Goal: Check status: Check status

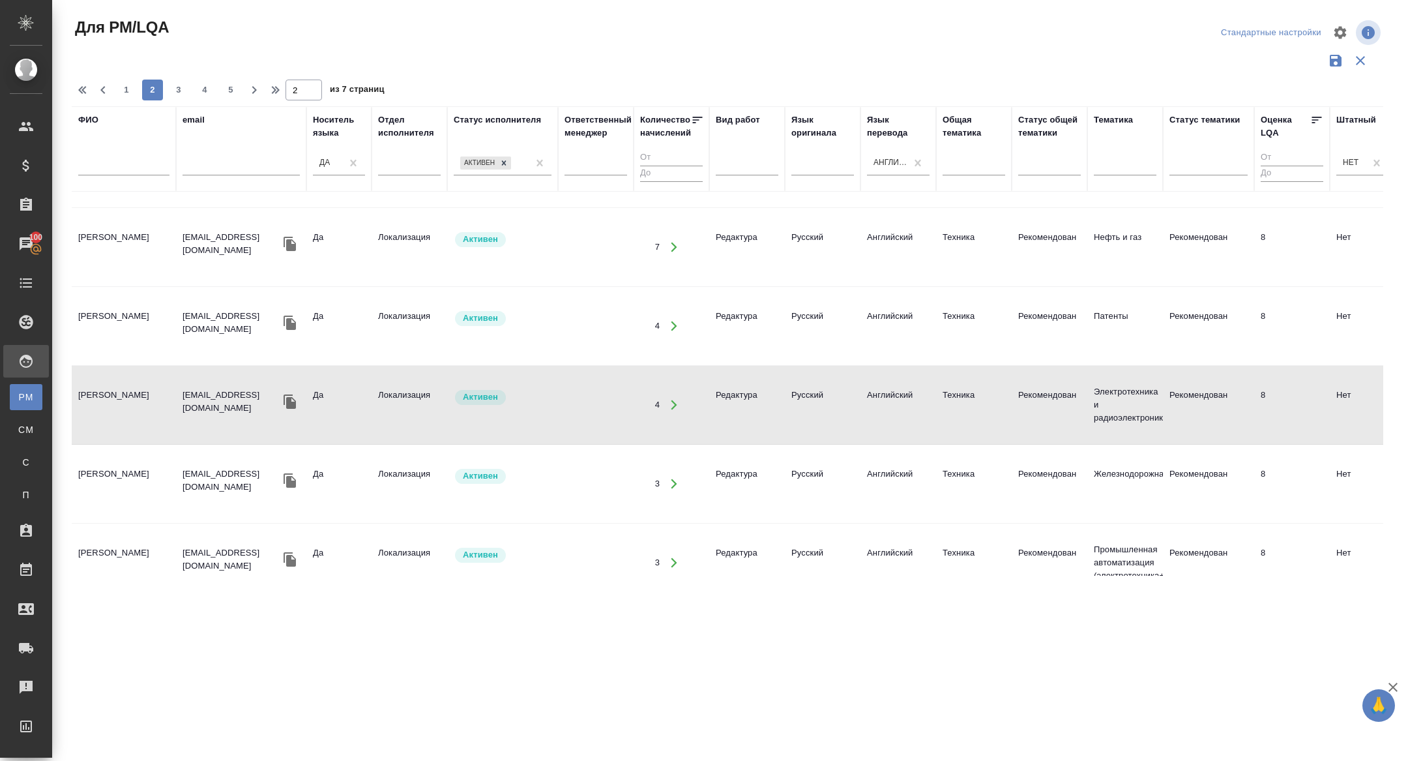
scroll to position [1376, 0]
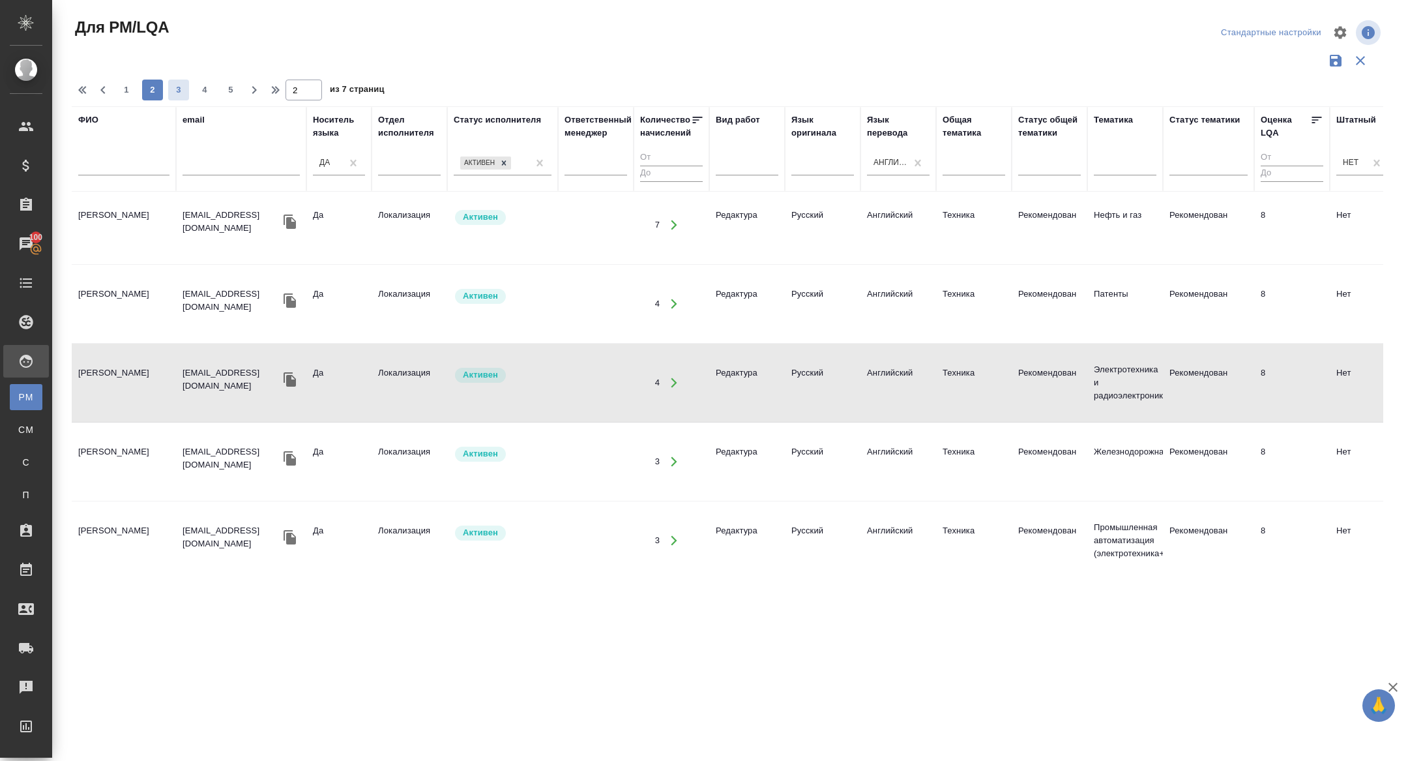
click at [182, 94] on span "3" at bounding box center [178, 89] width 21 height 13
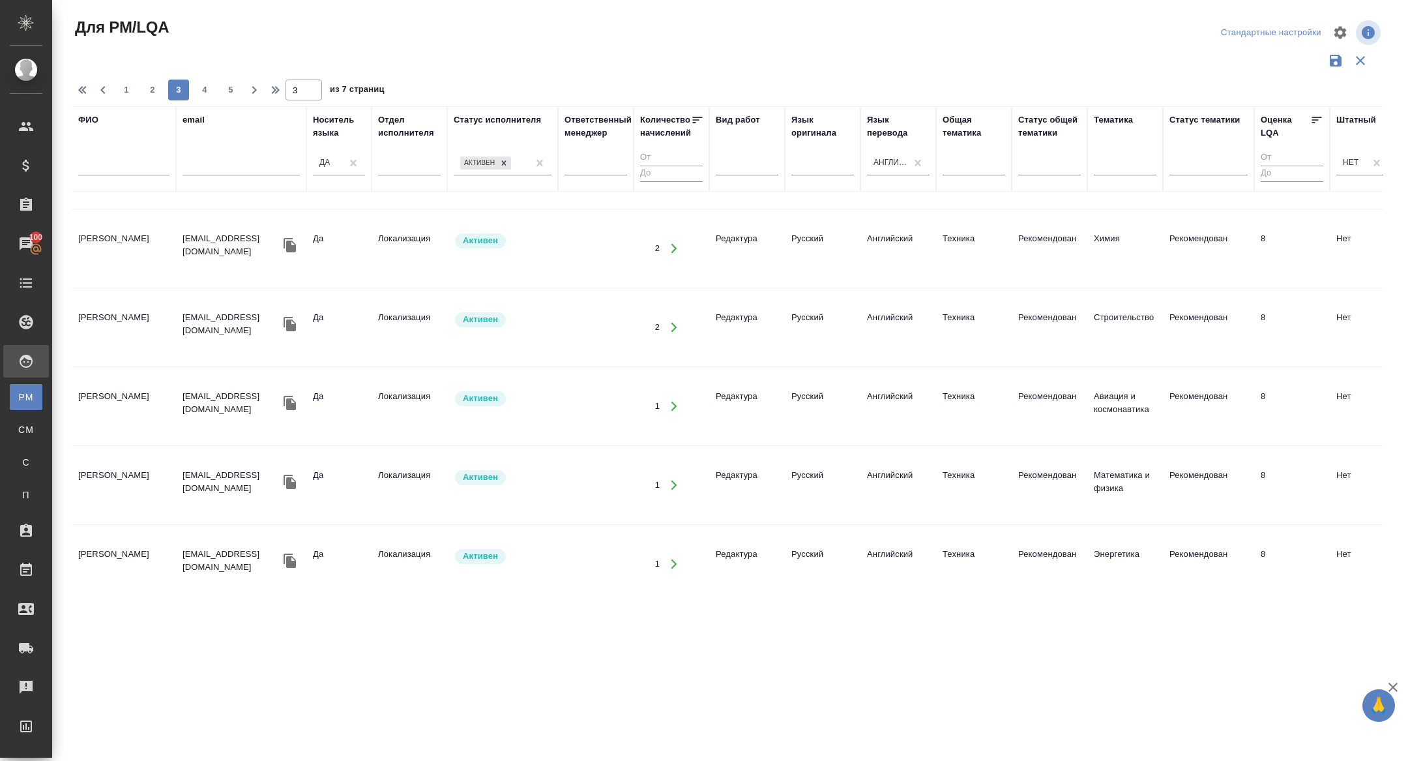
scroll to position [0, 0]
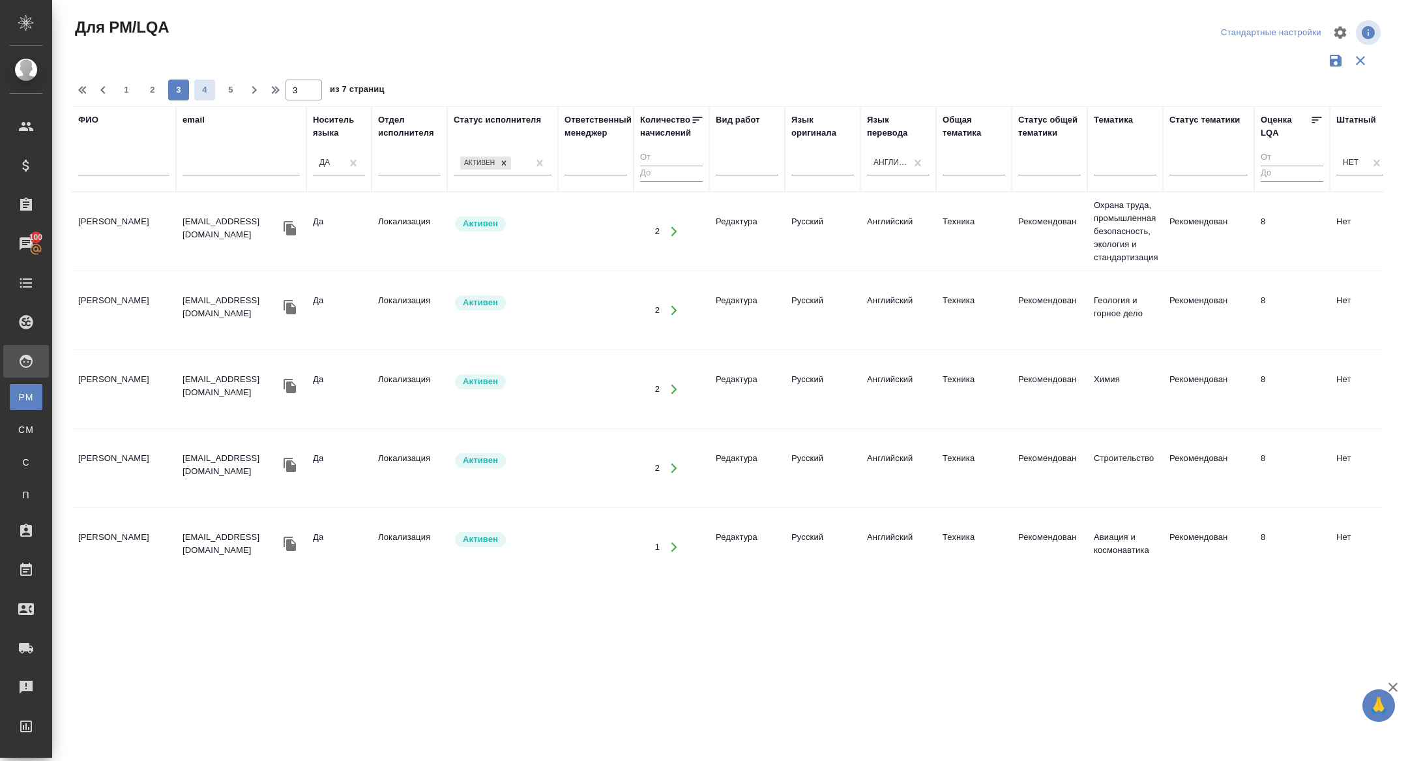
click at [201, 83] on button "4" at bounding box center [204, 90] width 21 height 21
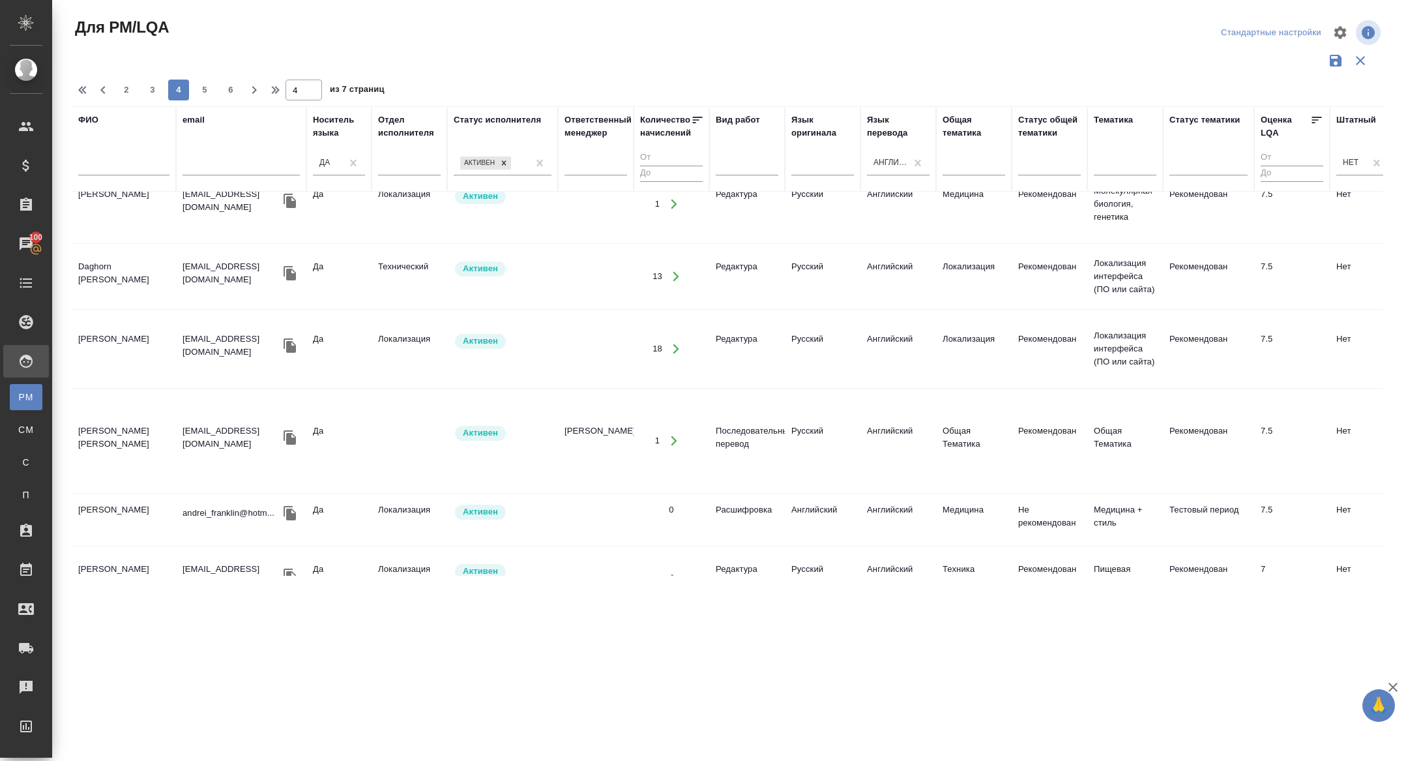
scroll to position [1233, 0]
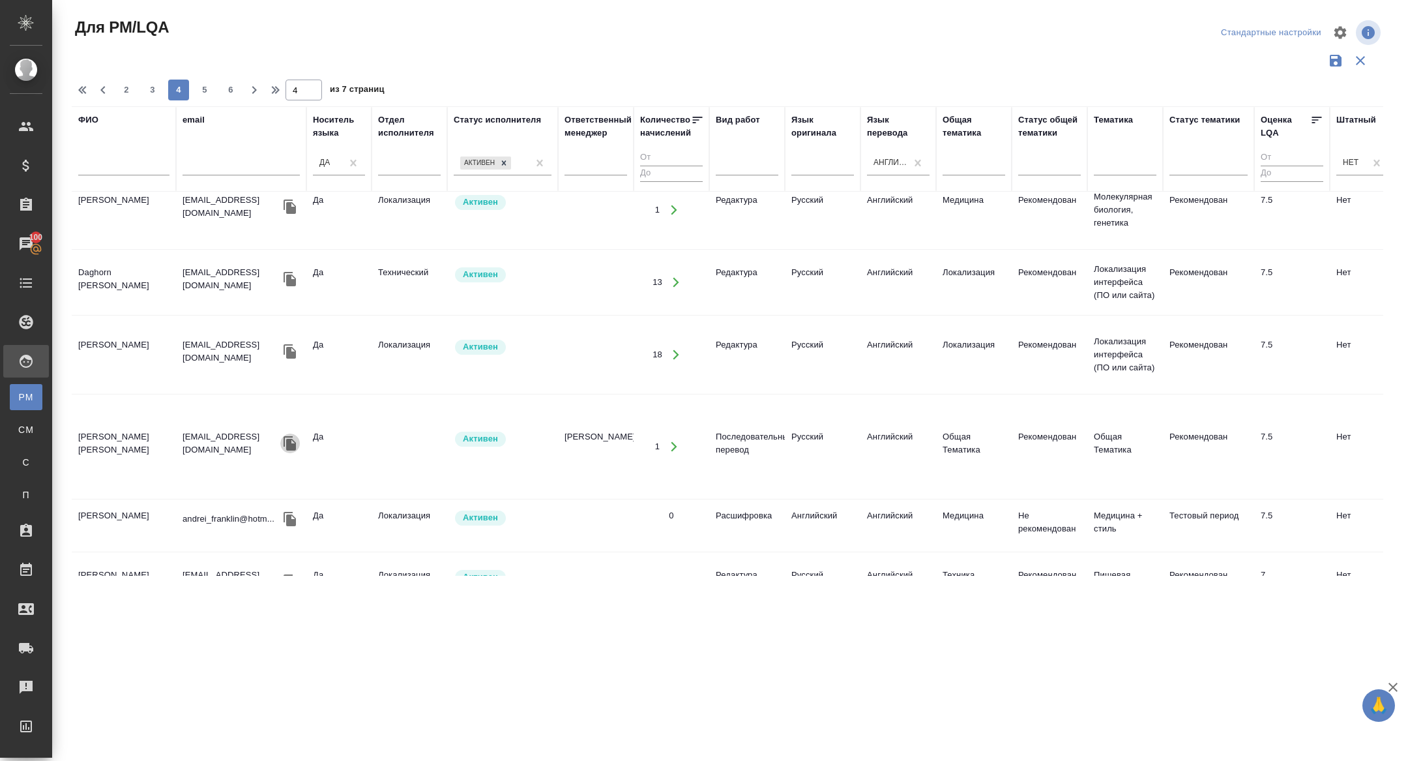
click at [287, 436] on icon "button" at bounding box center [290, 443] width 12 height 14
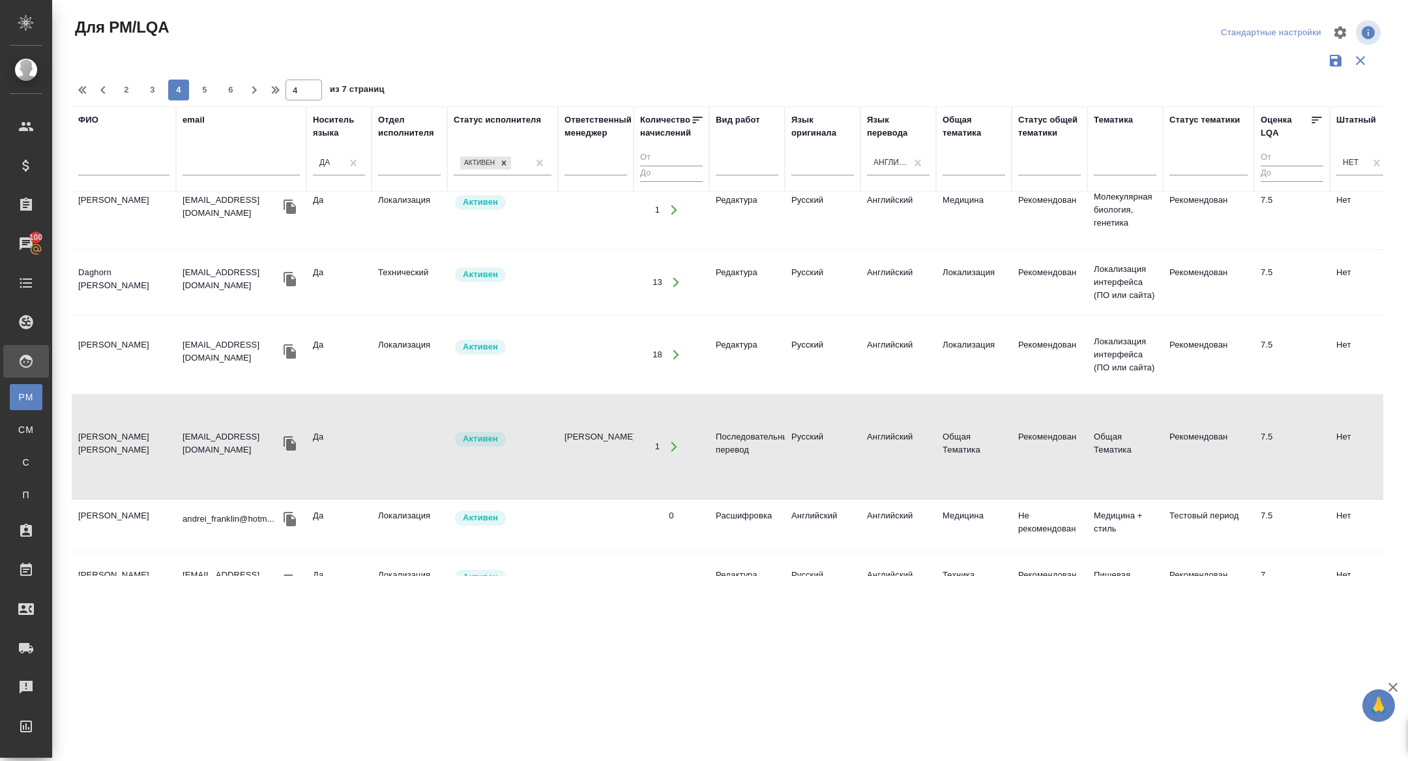
scroll to position [1297, 0]
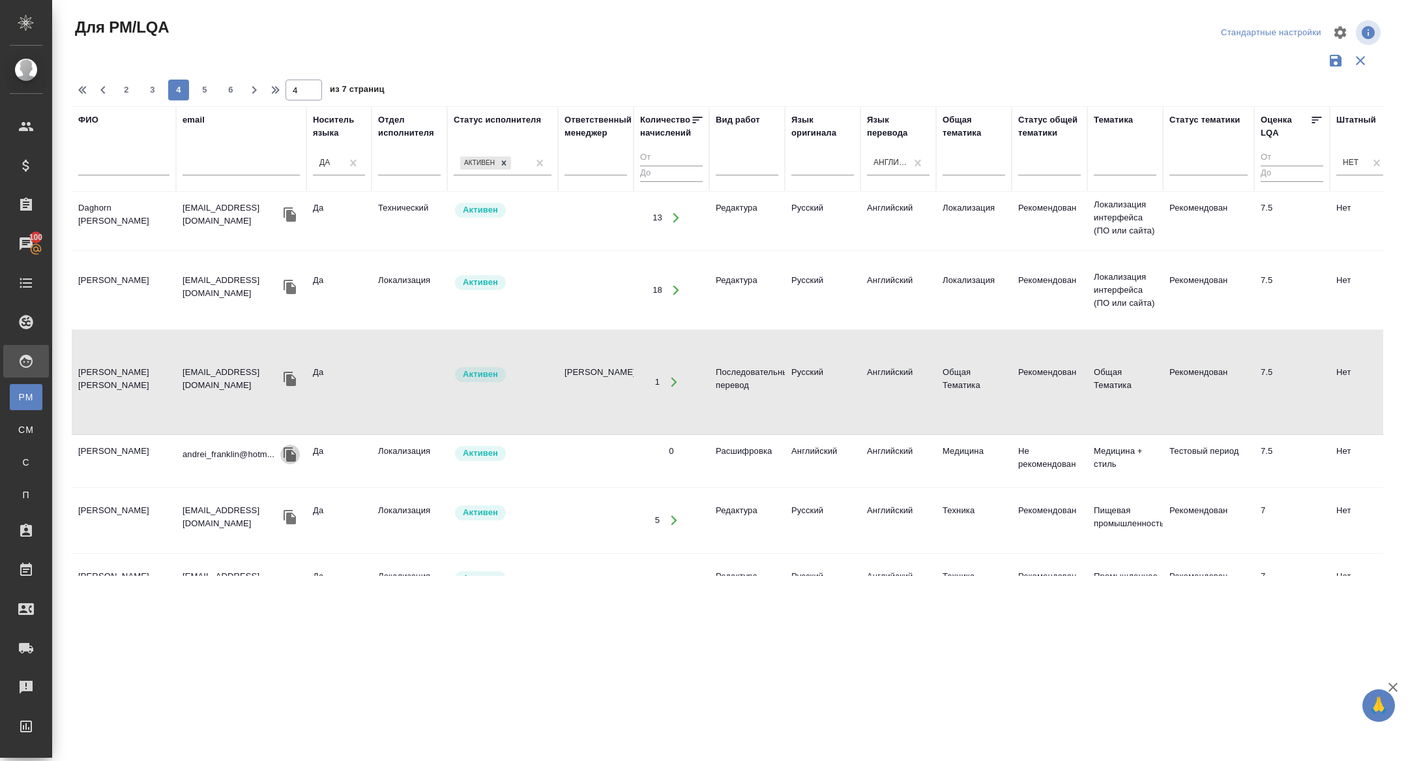
click at [286, 447] on icon "button" at bounding box center [290, 455] width 16 height 16
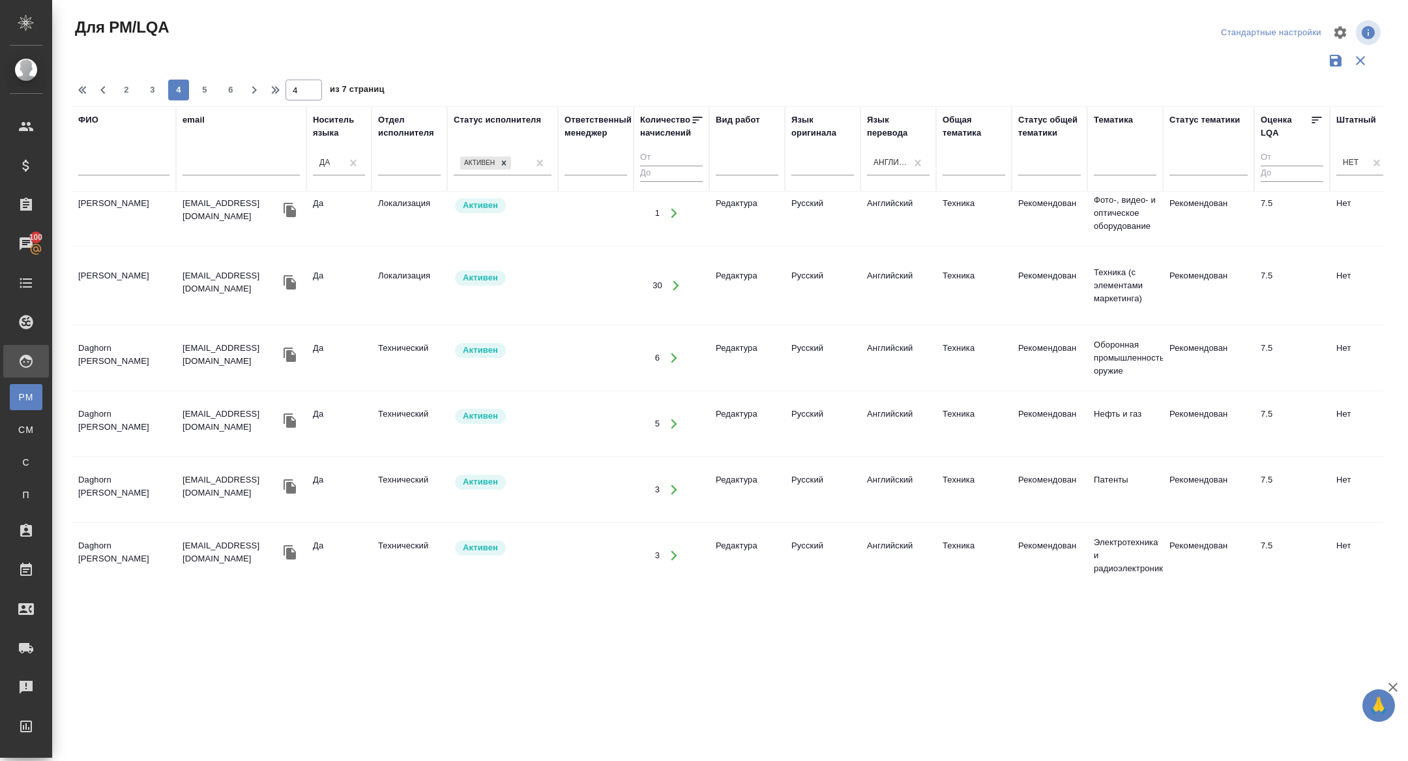
scroll to position [0, 0]
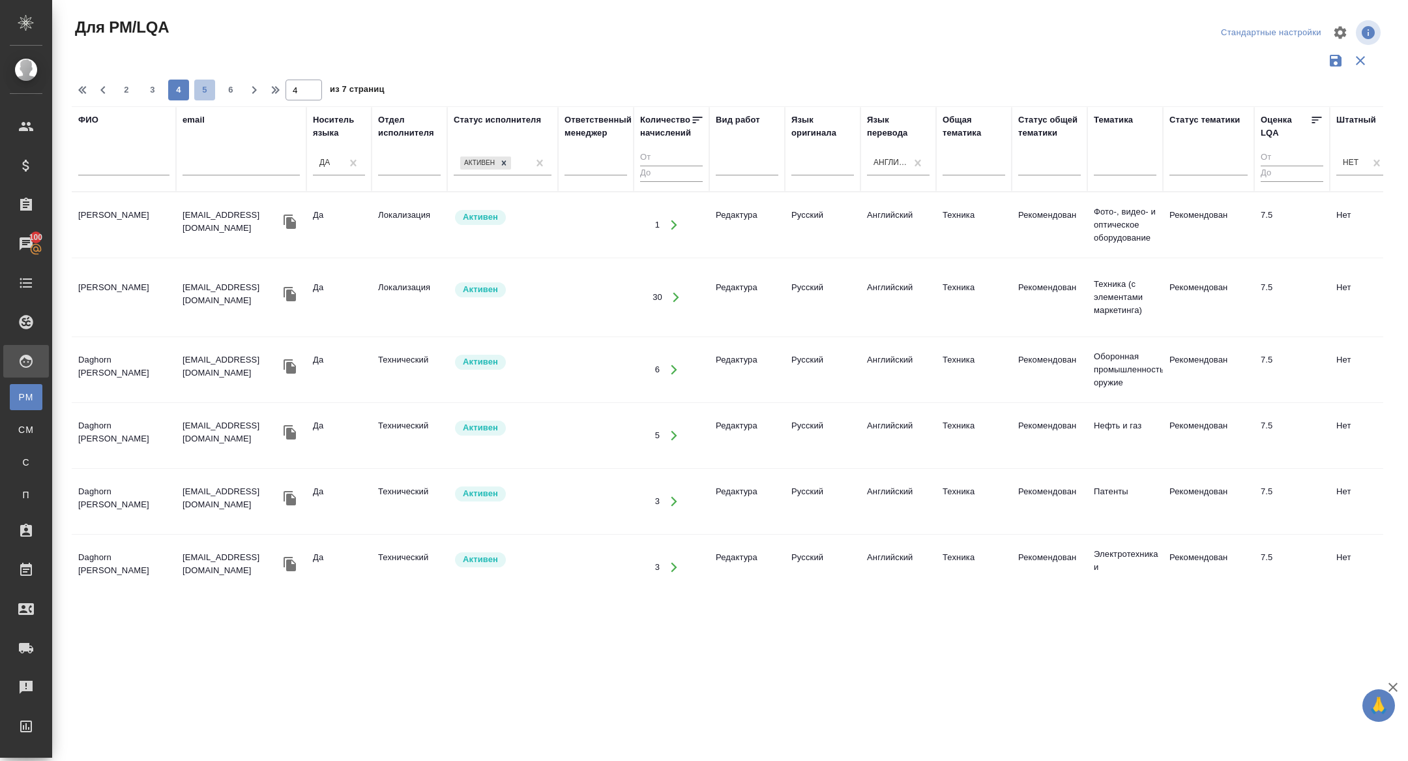
click at [206, 84] on span "5" at bounding box center [204, 89] width 21 height 13
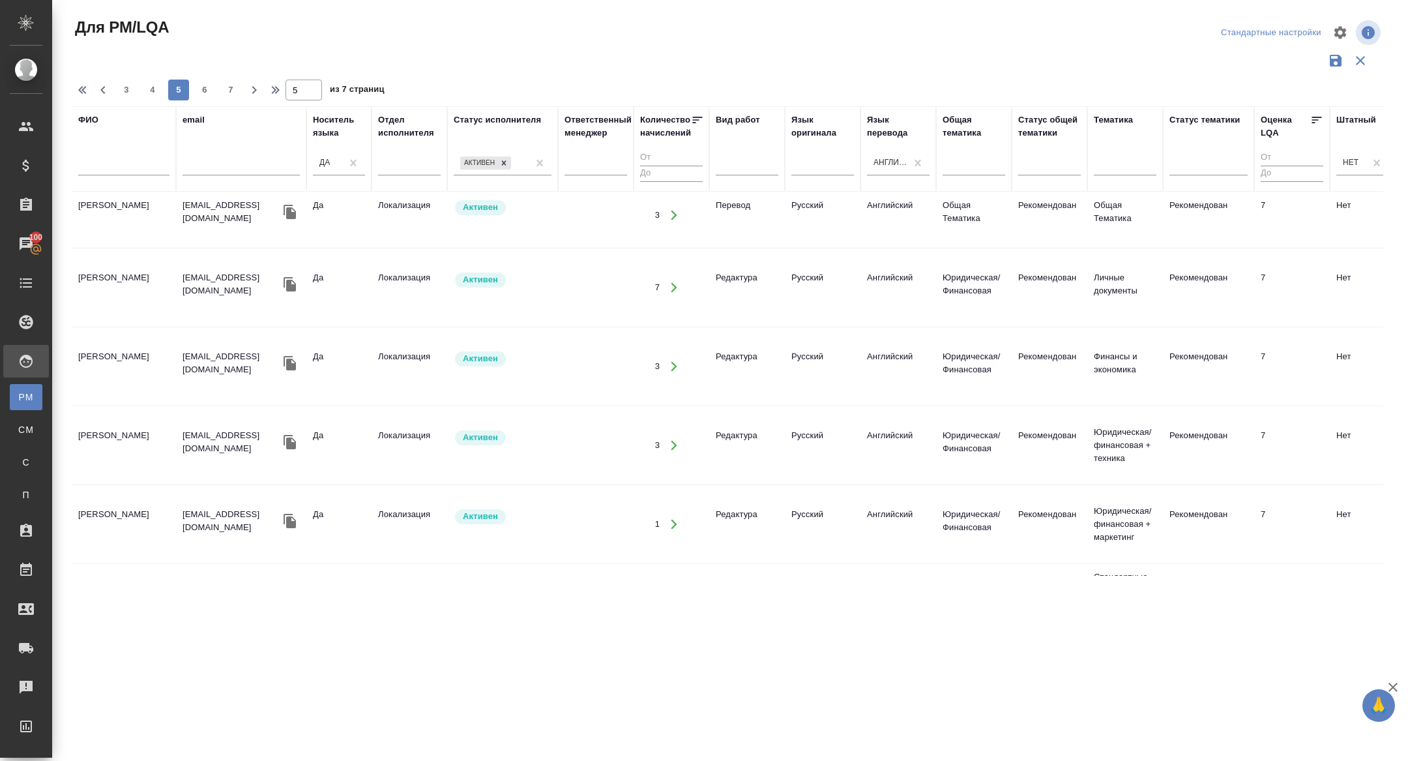
scroll to position [1402, 0]
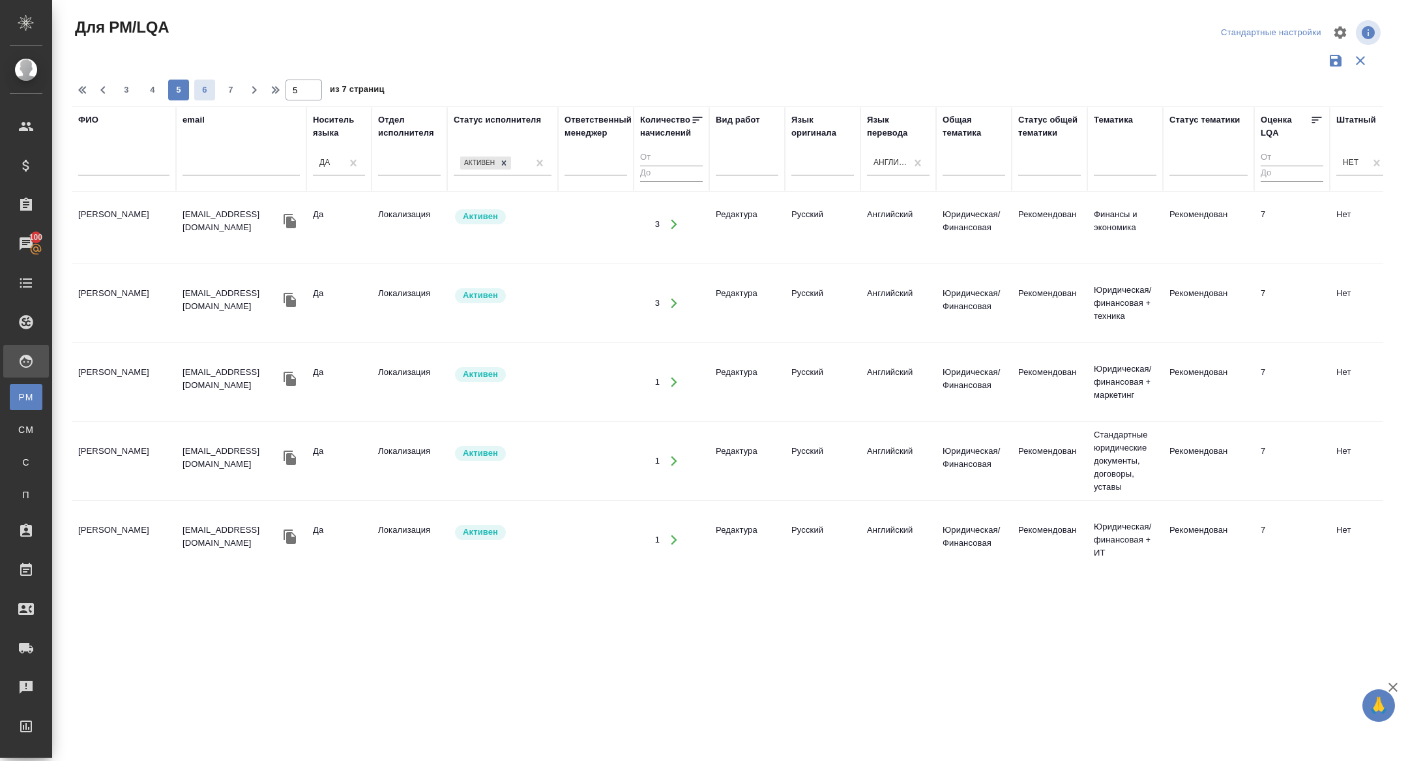
click at [199, 88] on span "6" at bounding box center [204, 89] width 21 height 13
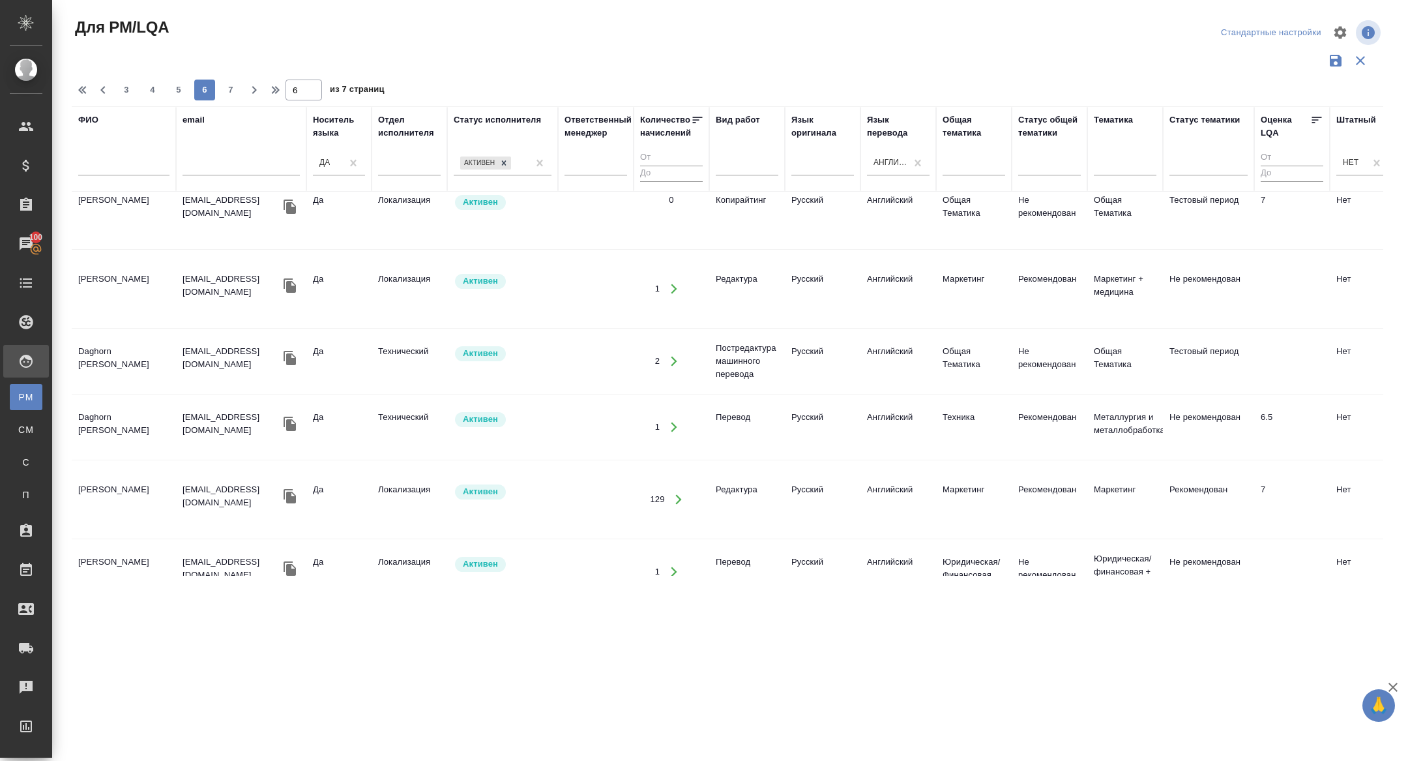
scroll to position [0, 0]
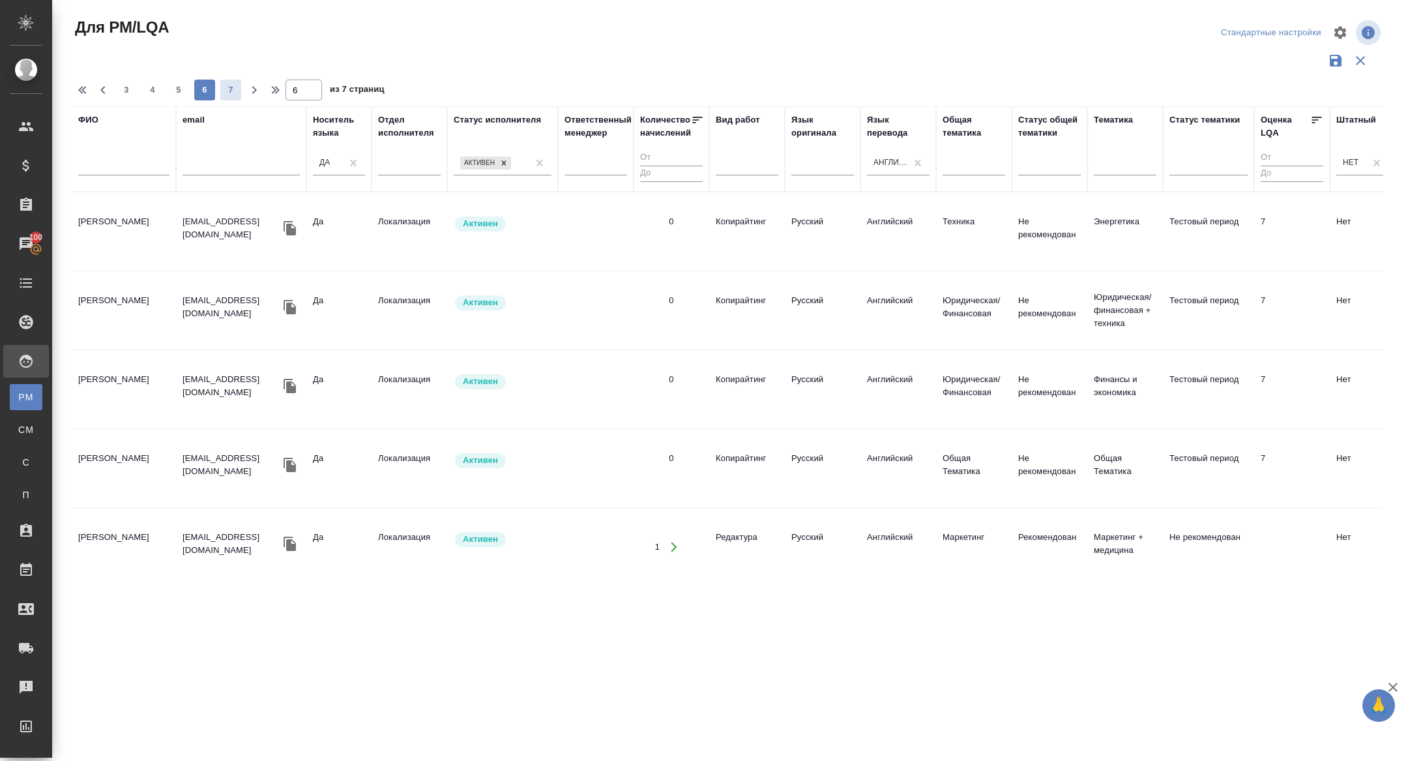
click at [226, 87] on span "7" at bounding box center [230, 89] width 21 height 13
type input "7"
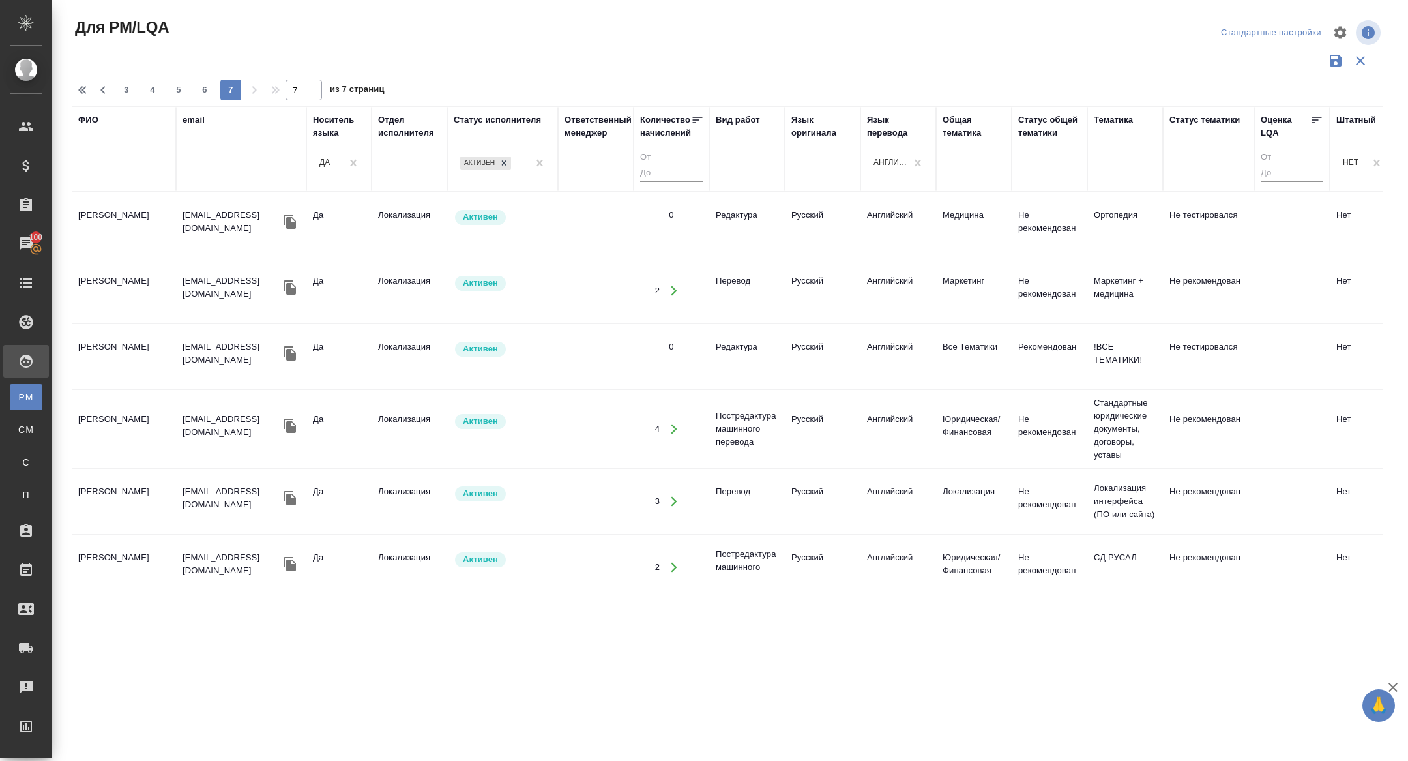
scroll to position [890, 0]
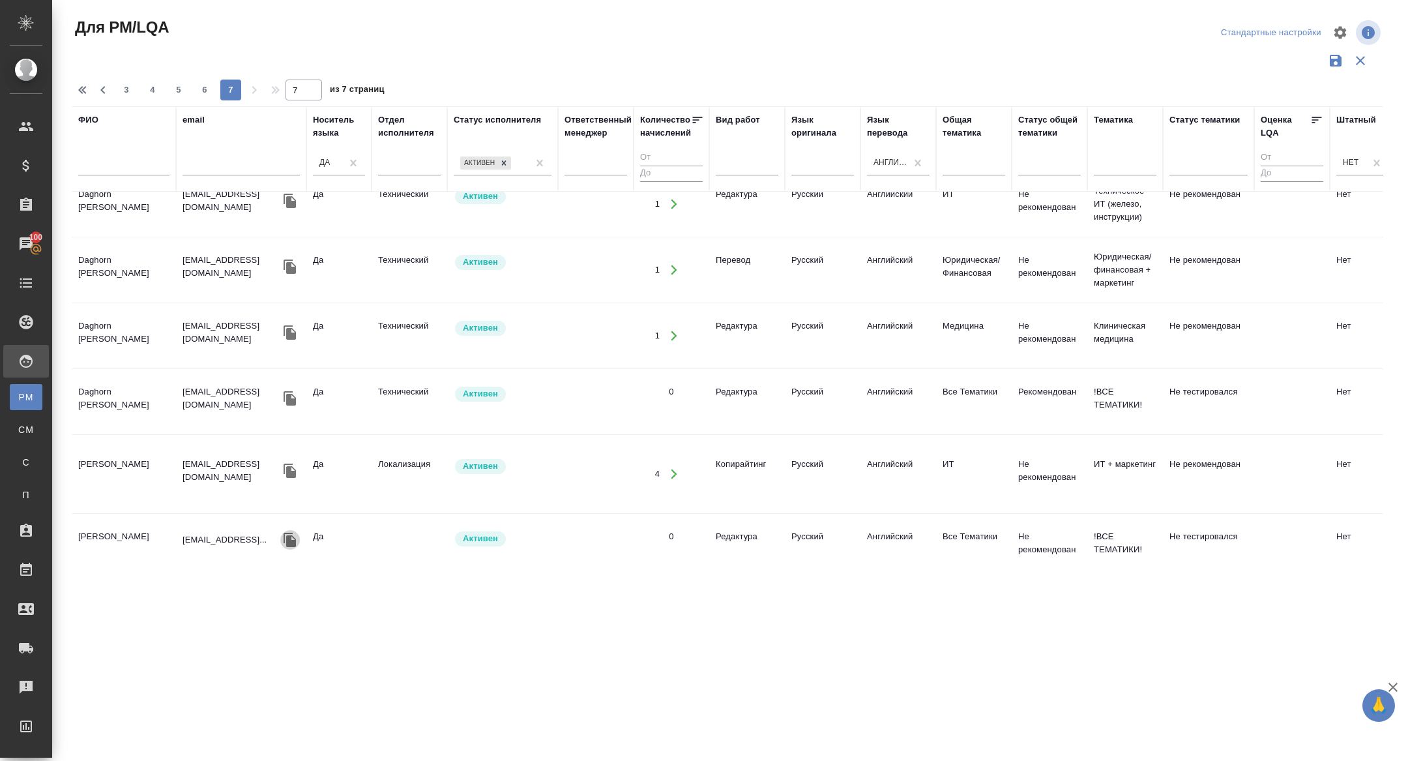
click at [290, 538] on icon "button" at bounding box center [290, 540] width 12 height 14
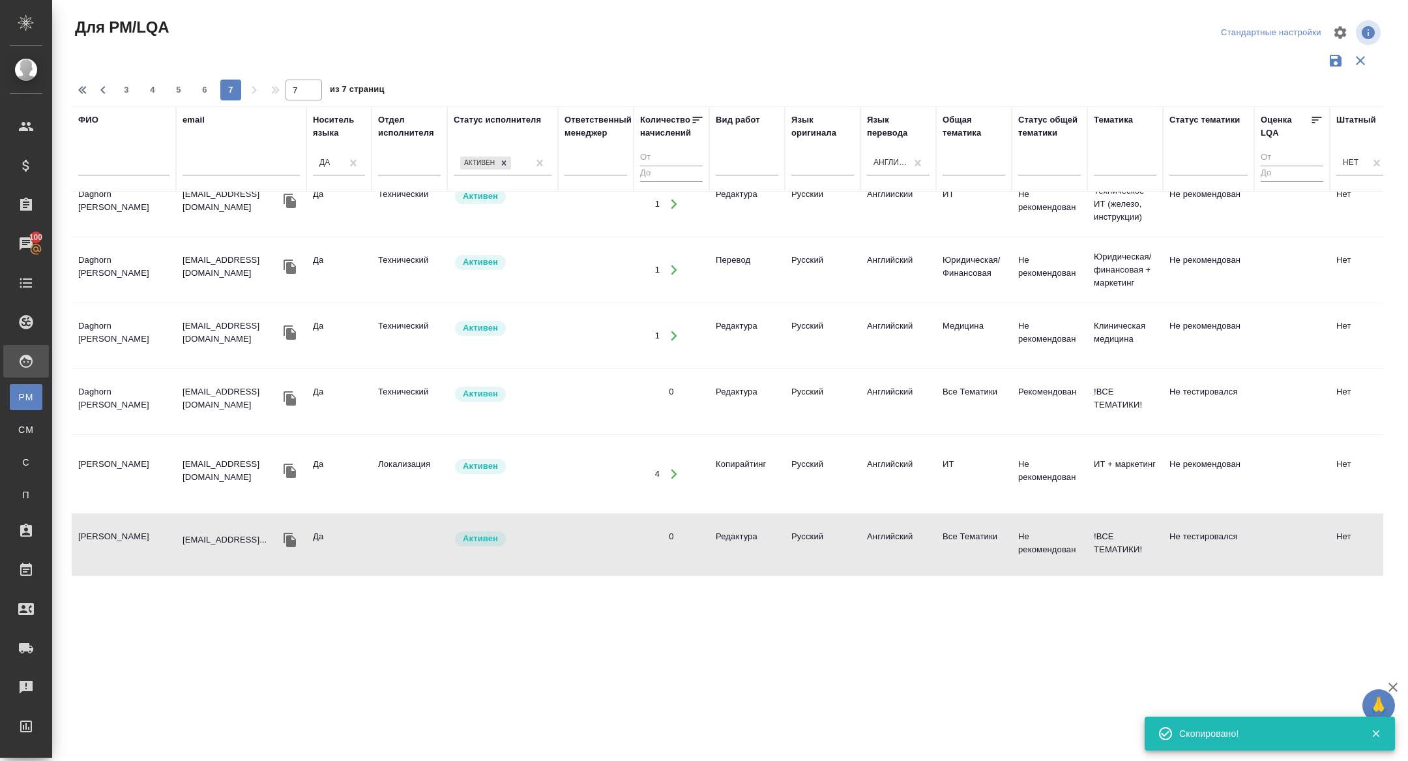
scroll to position [0, 0]
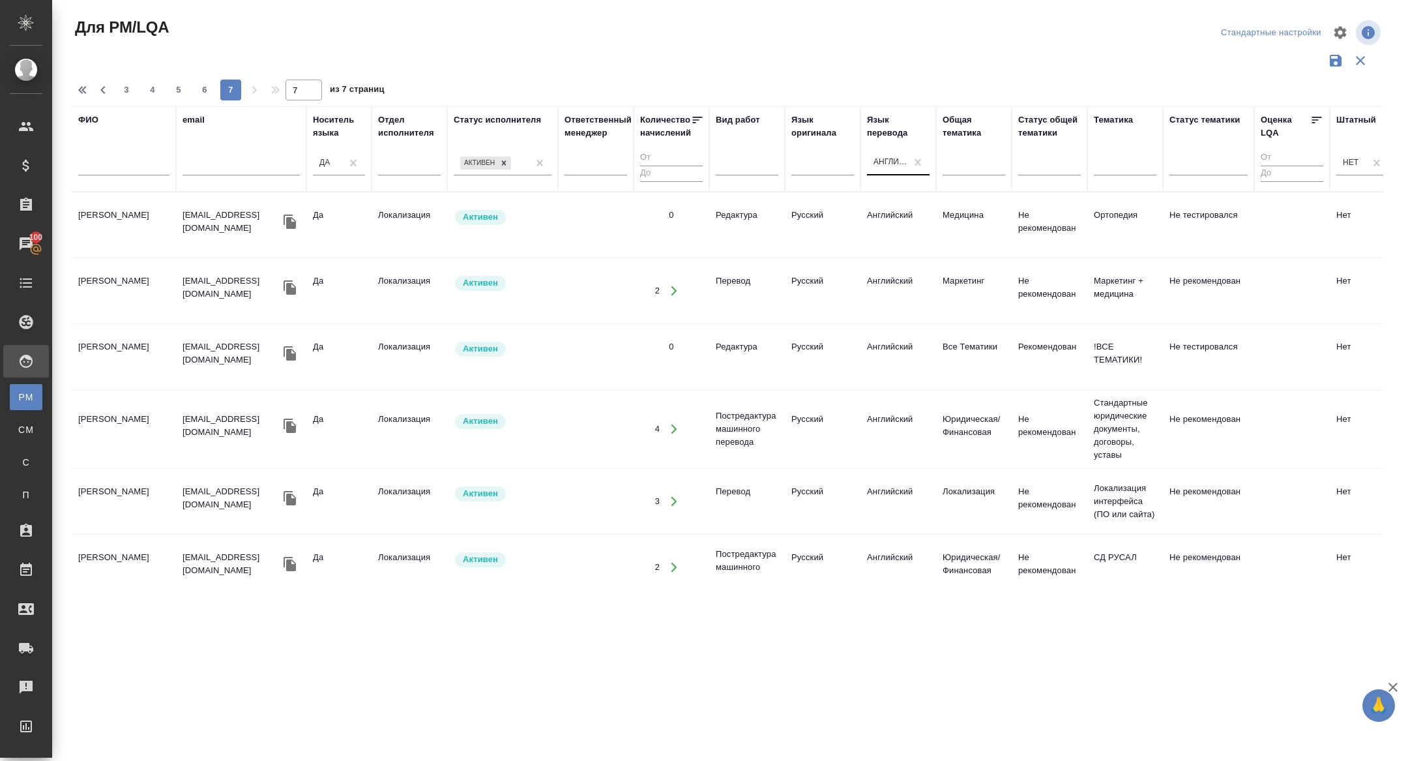
click at [874, 170] on div "Английский" at bounding box center [886, 162] width 39 height 19
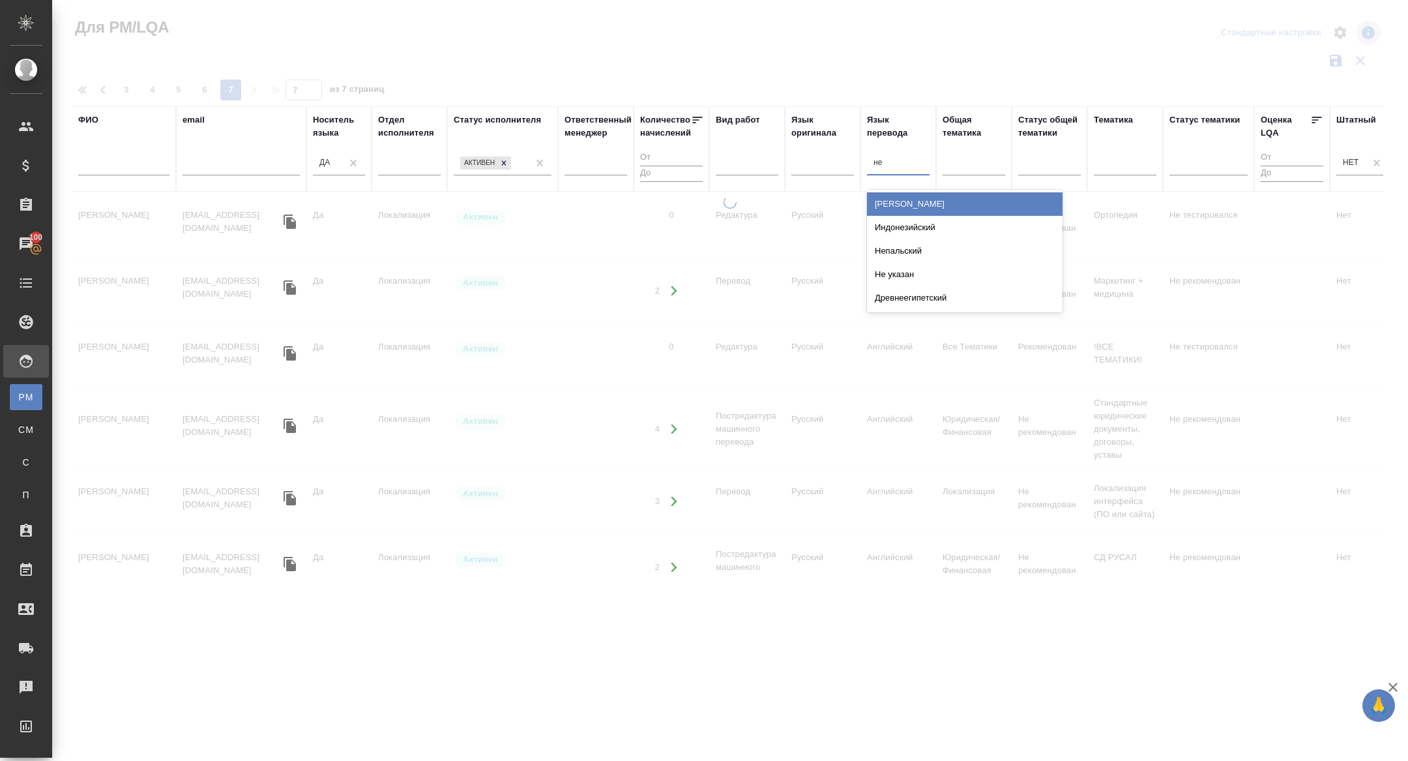
type input "нем"
click at [903, 211] on div "[PERSON_NAME]" at bounding box center [965, 203] width 196 height 23
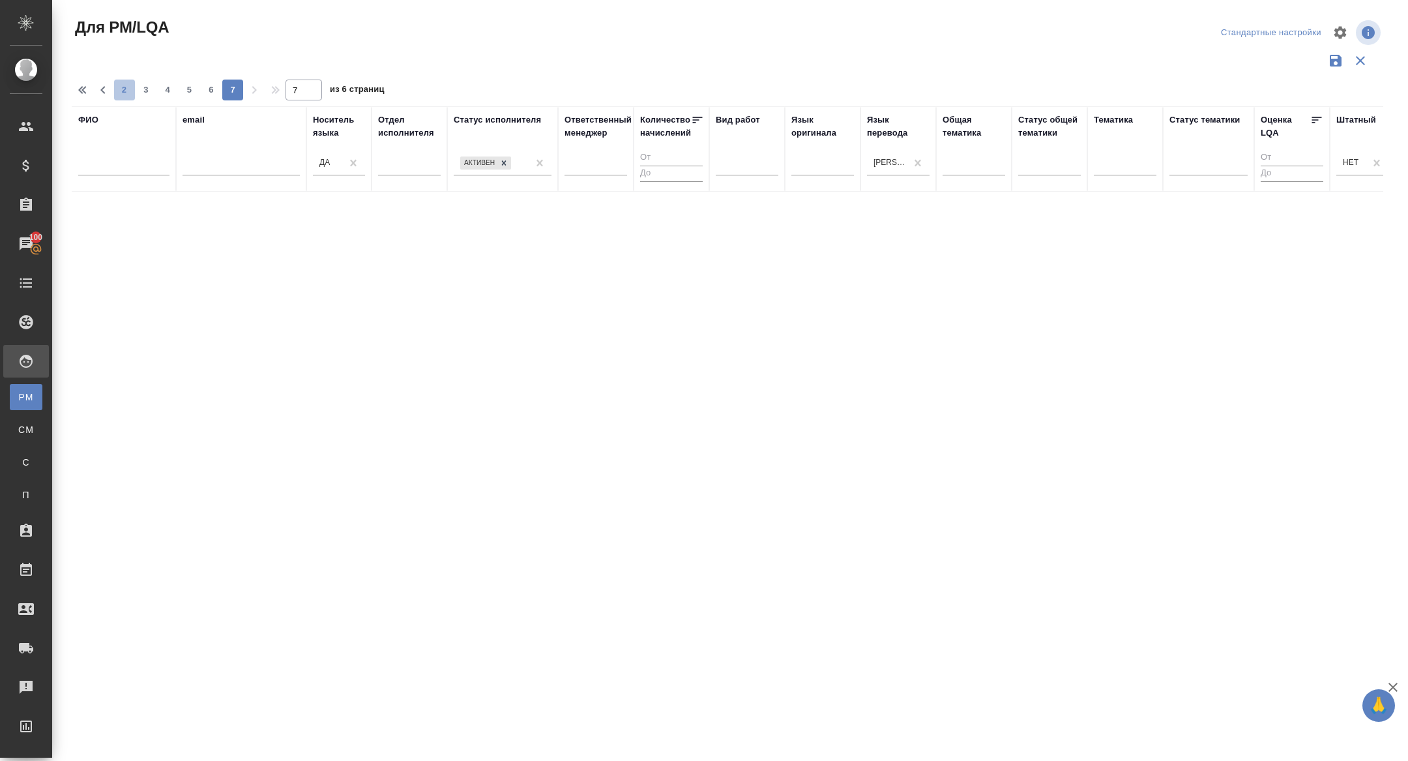
click at [130, 92] on span "2" at bounding box center [124, 89] width 21 height 13
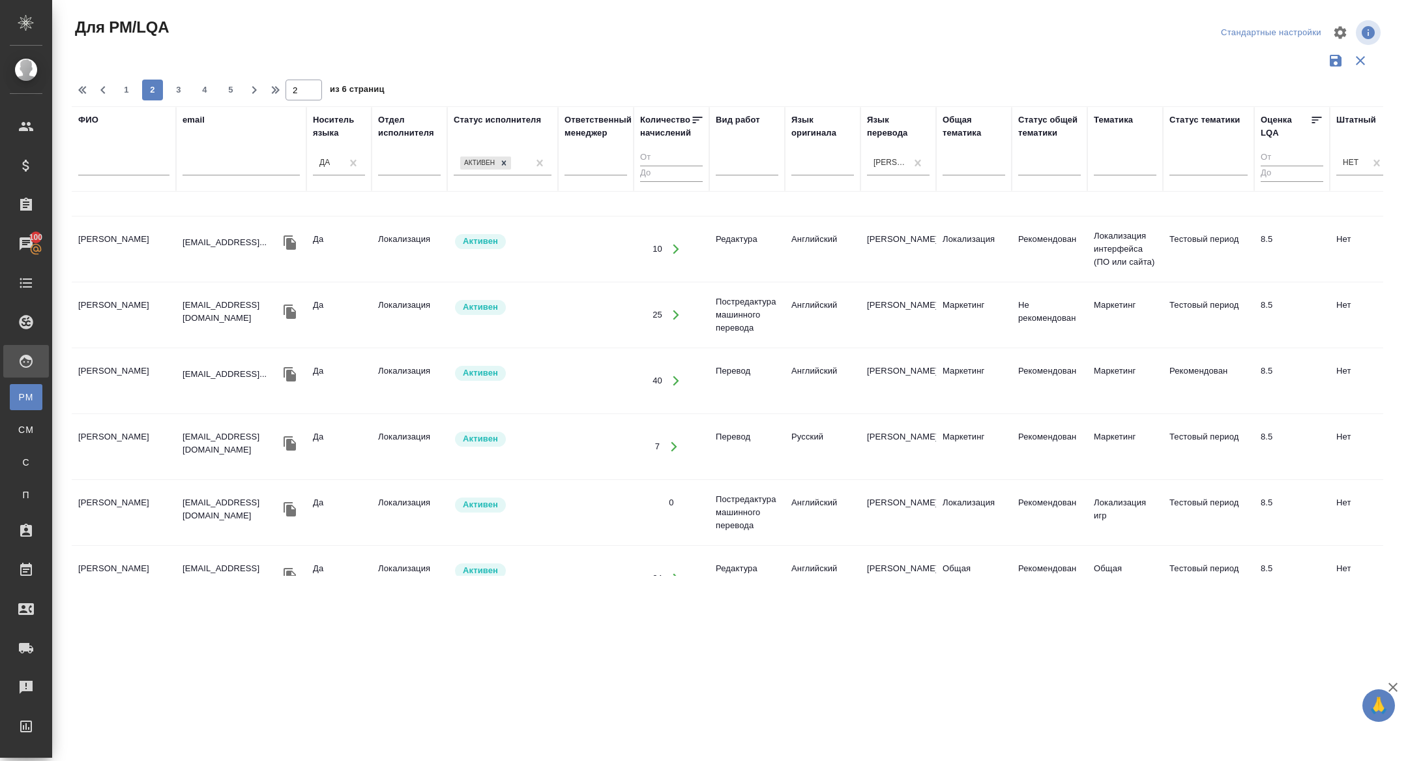
scroll to position [45, 0]
click at [289, 237] on icon "button" at bounding box center [290, 239] width 12 height 14
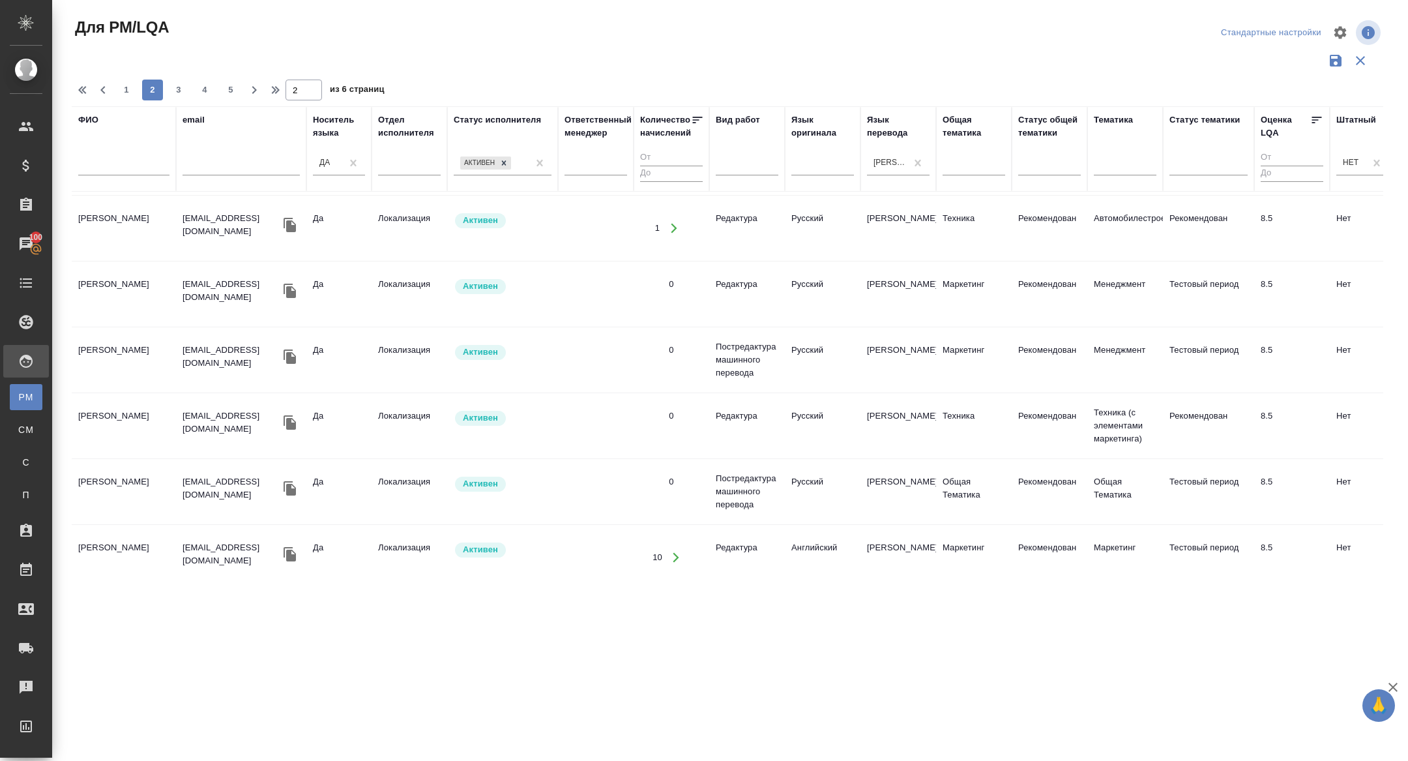
scroll to position [1258, 0]
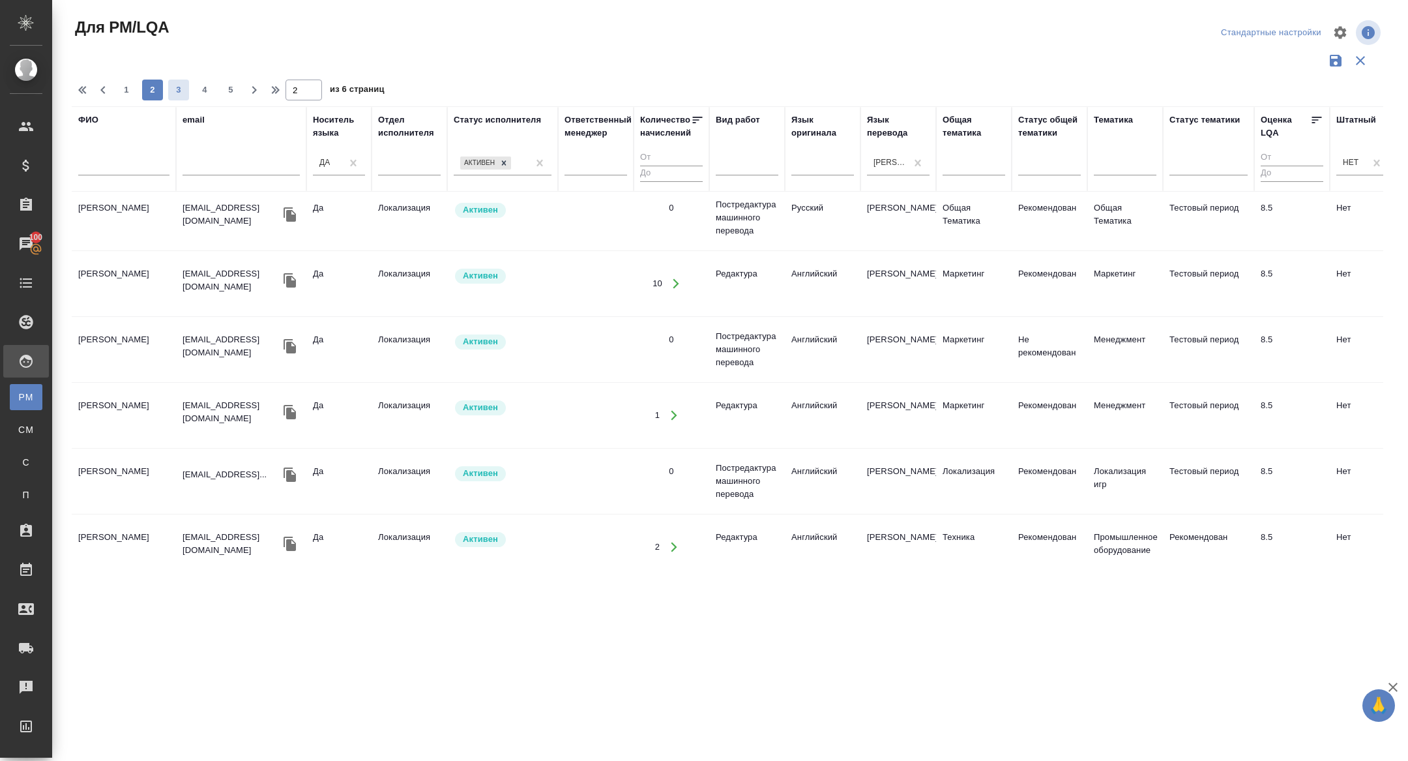
click at [183, 87] on span "3" at bounding box center [178, 89] width 21 height 13
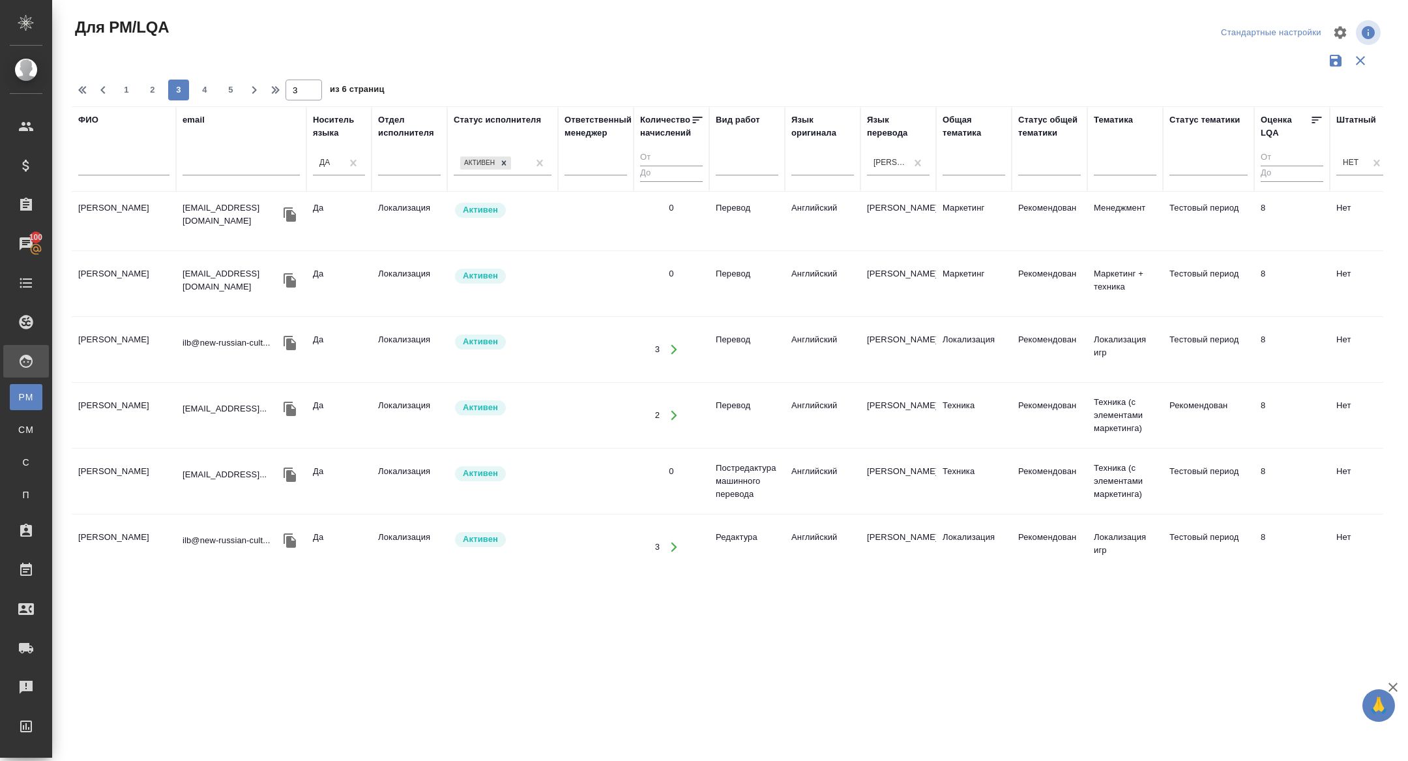
click at [289, 533] on icon "button" at bounding box center [290, 540] width 12 height 14
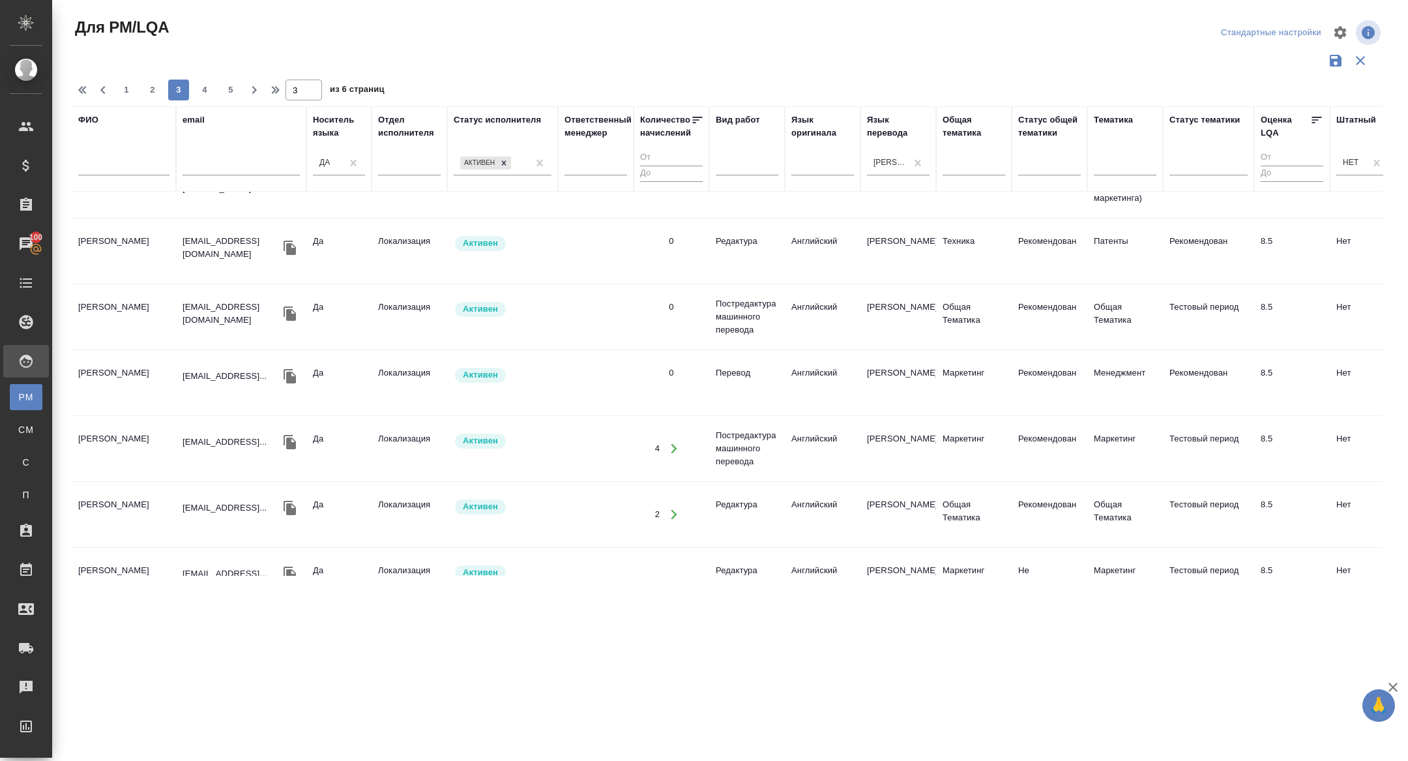
scroll to position [0, 0]
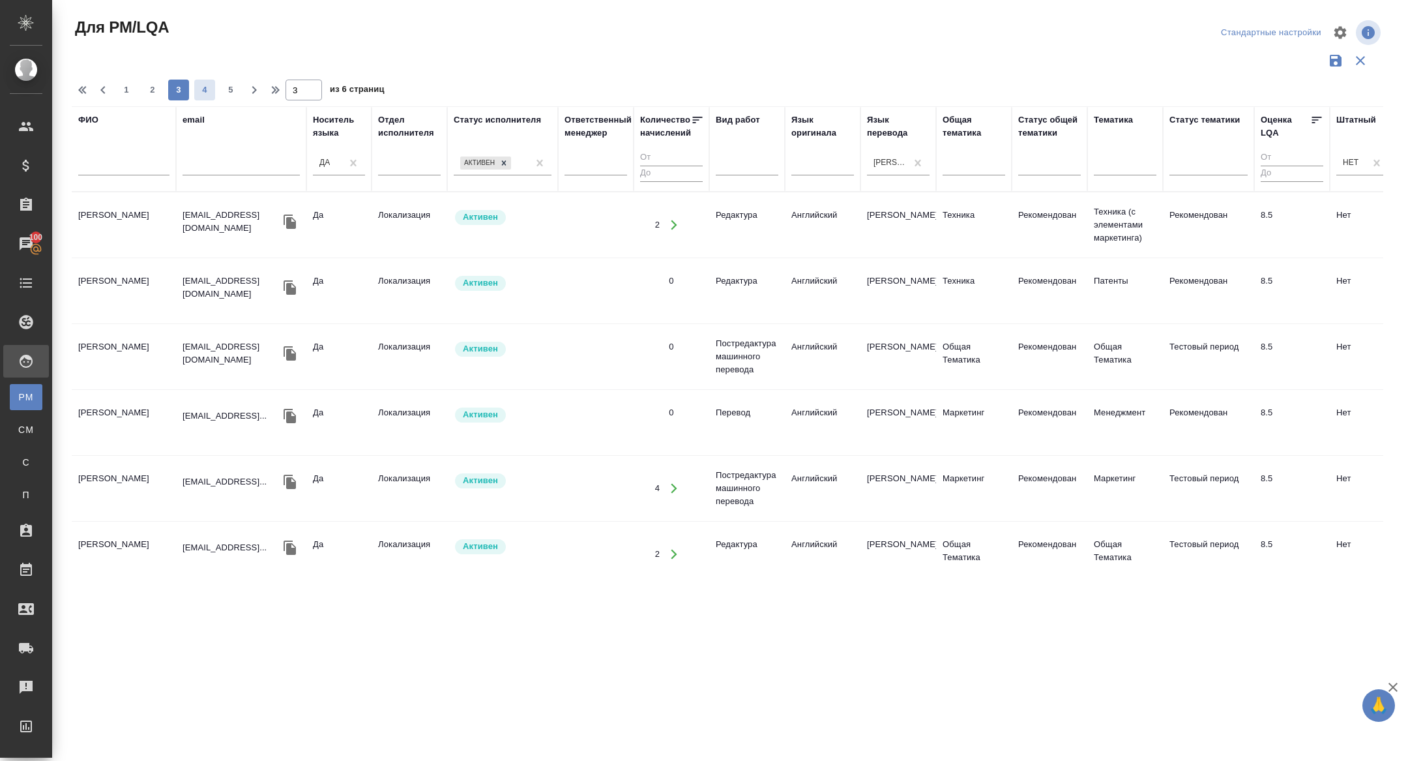
click at [207, 93] on span "4" at bounding box center [204, 89] width 21 height 13
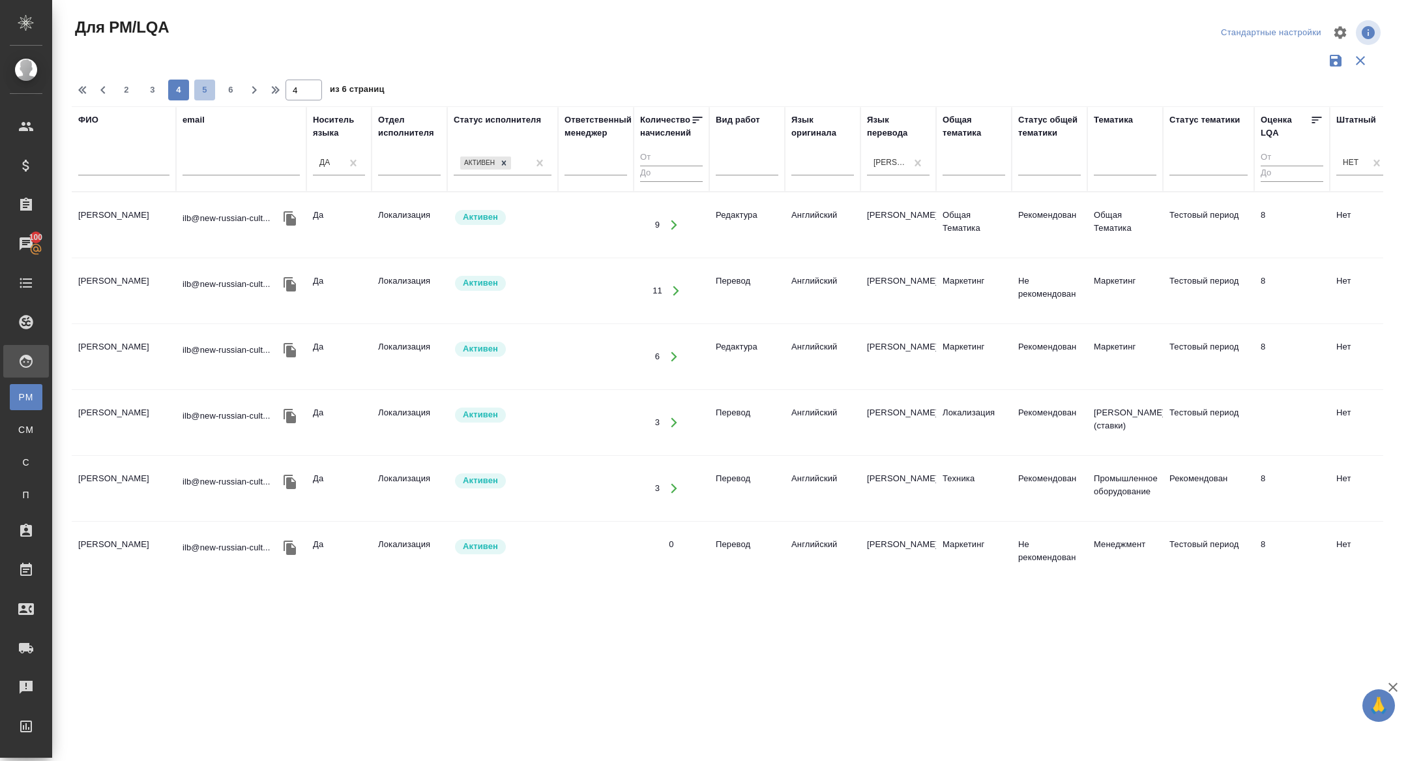
click at [209, 87] on span "5" at bounding box center [204, 89] width 21 height 13
type input "5"
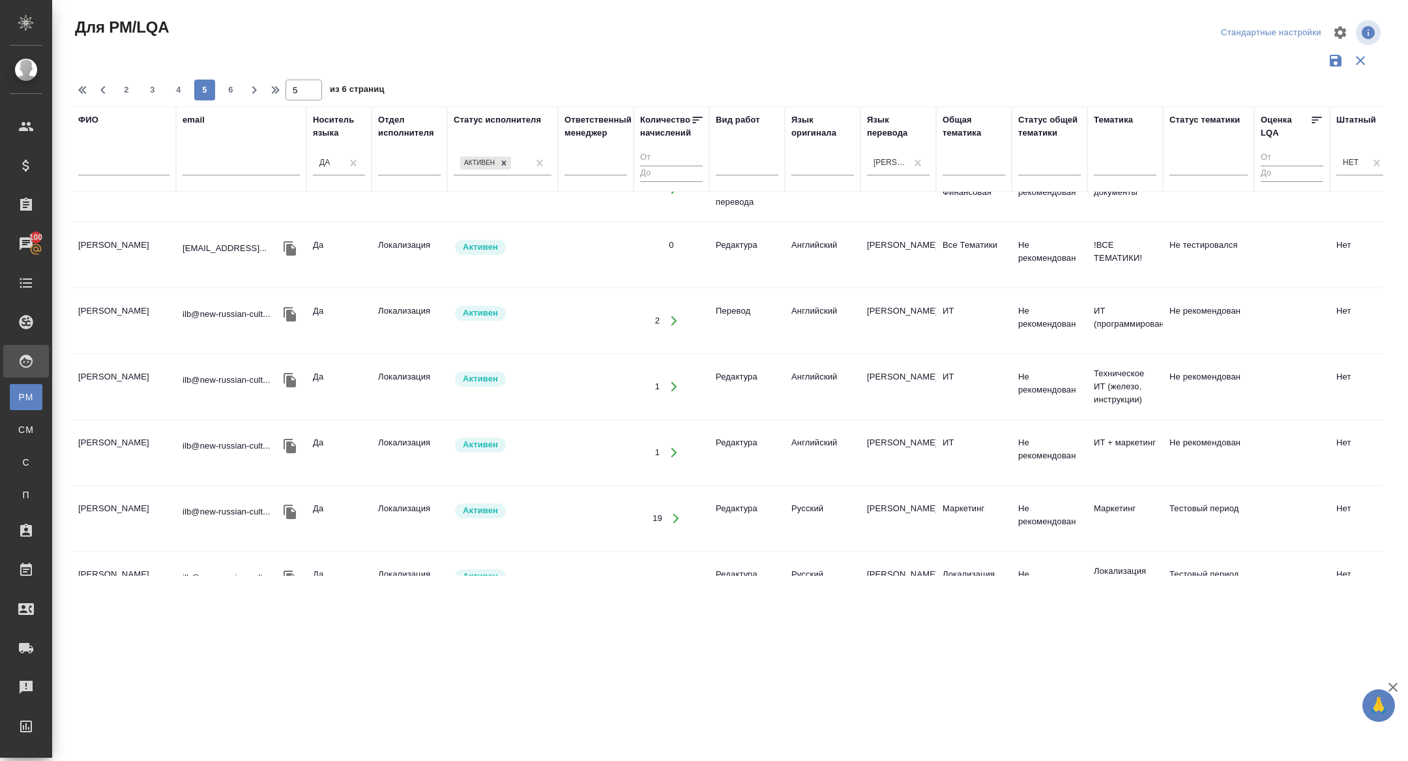
scroll to position [1258, 0]
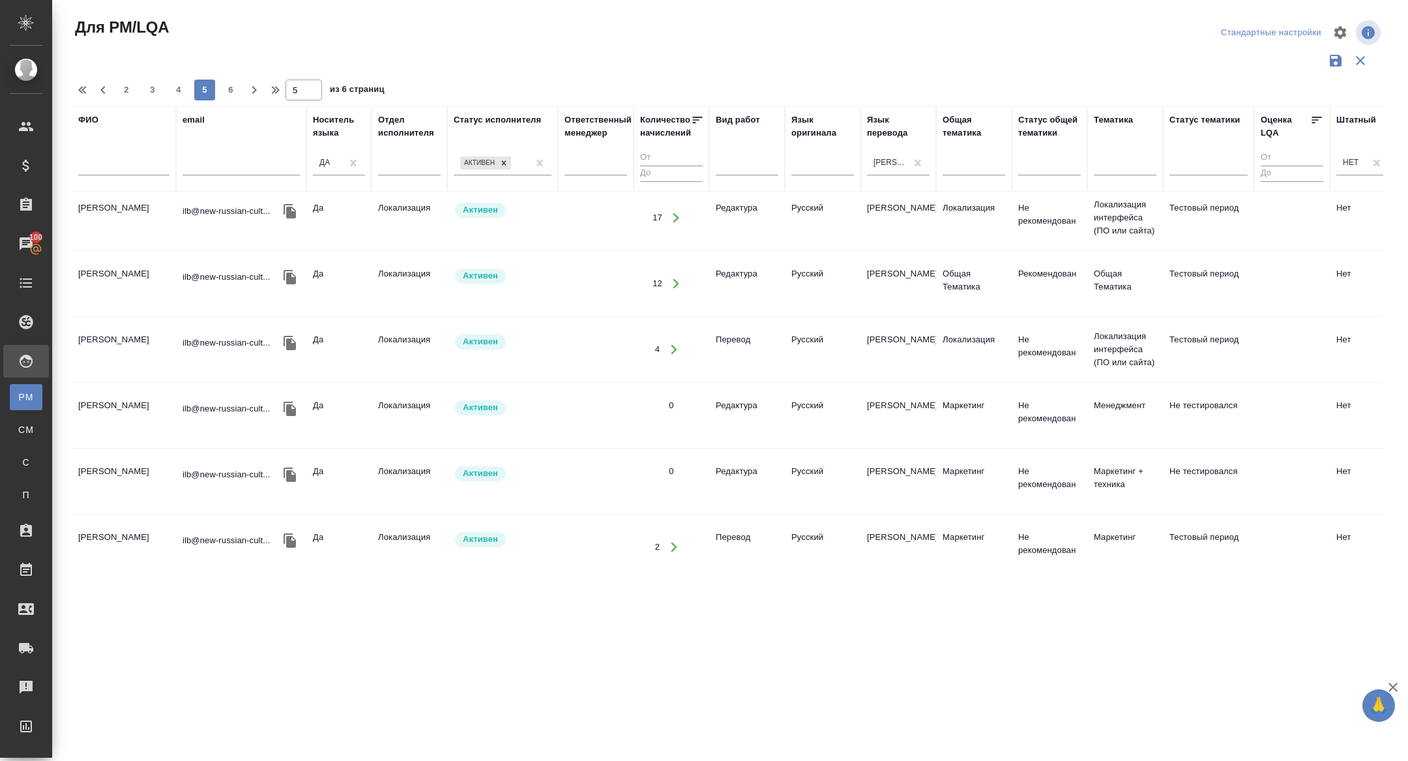
click at [289, 467] on icon "button" at bounding box center [290, 474] width 12 height 14
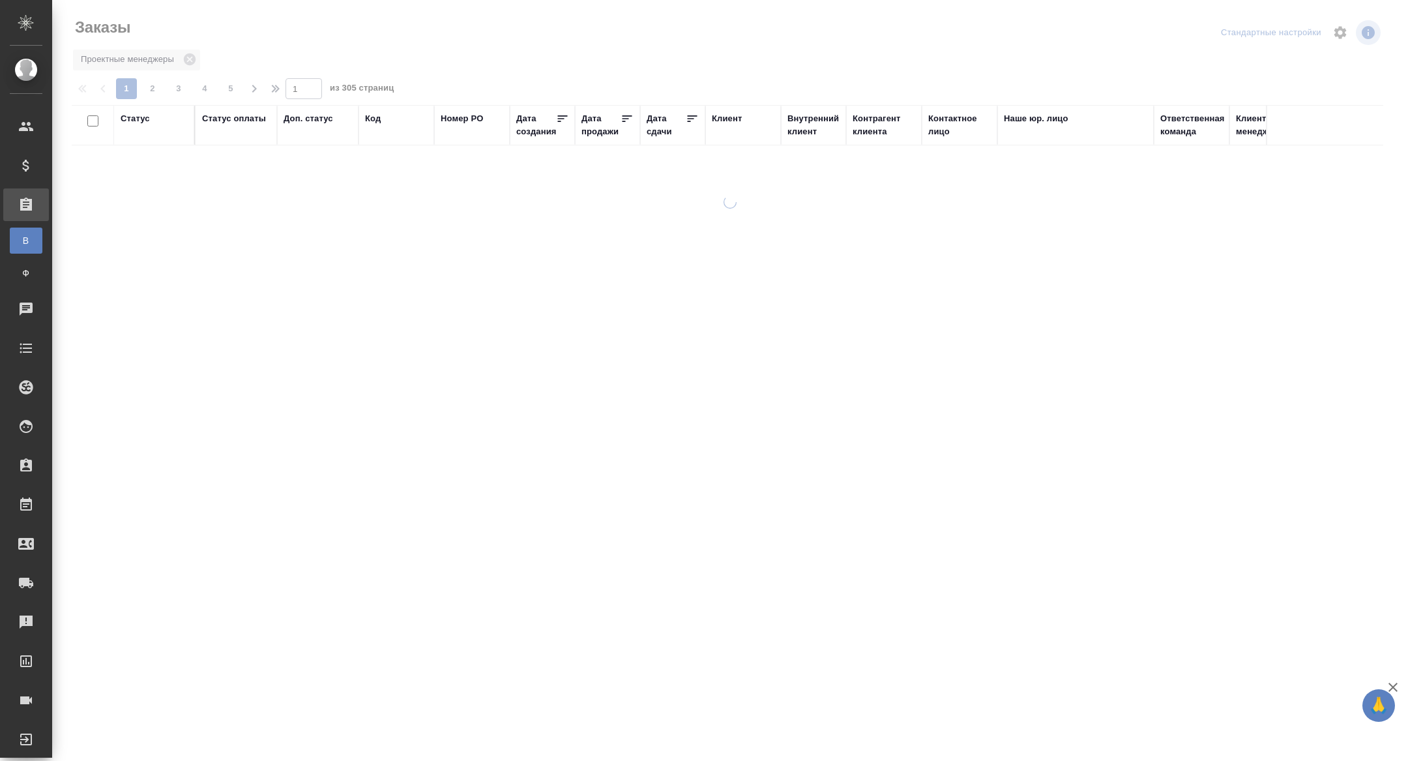
click at [654, 129] on div "Дата сдачи" at bounding box center [666, 125] width 39 height 26
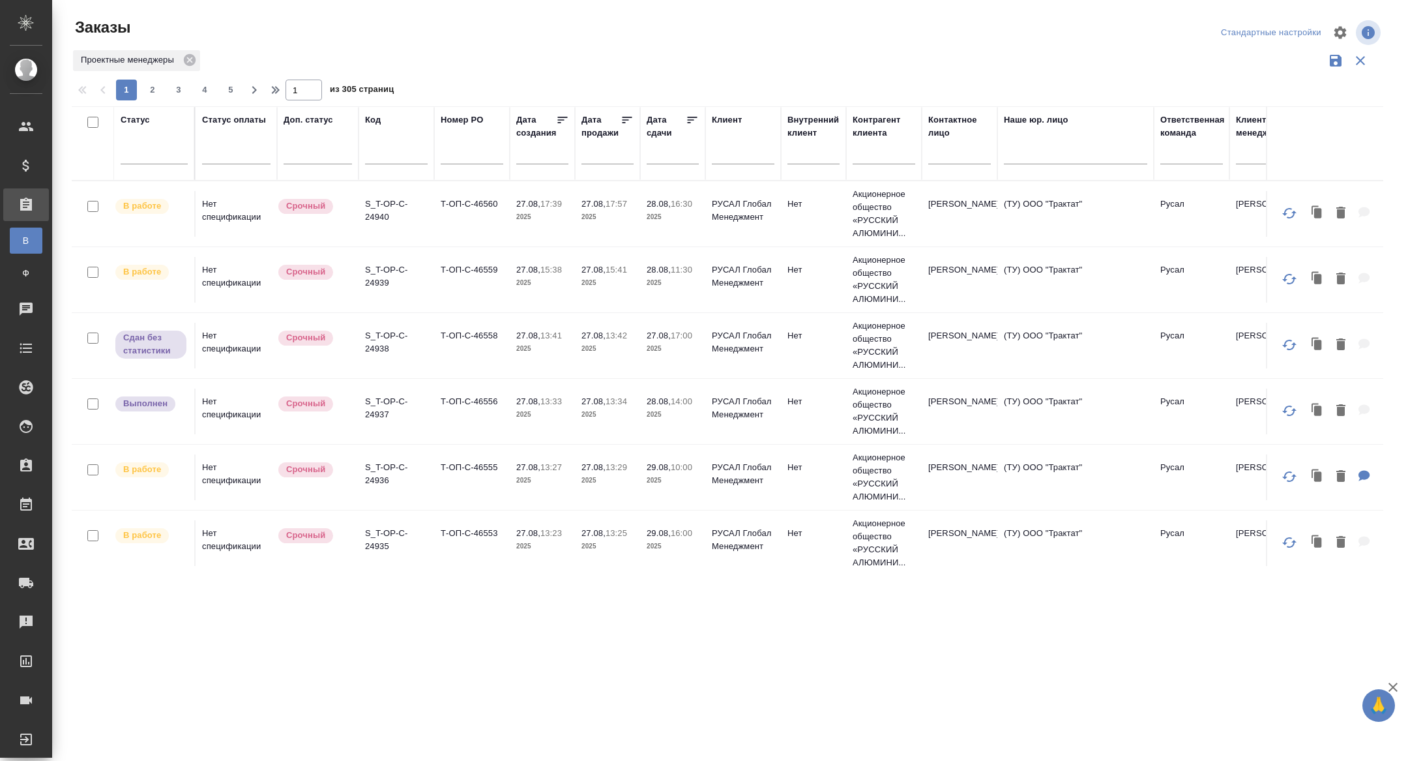
click at [661, 158] on input "text" at bounding box center [677, 154] width 44 height 18
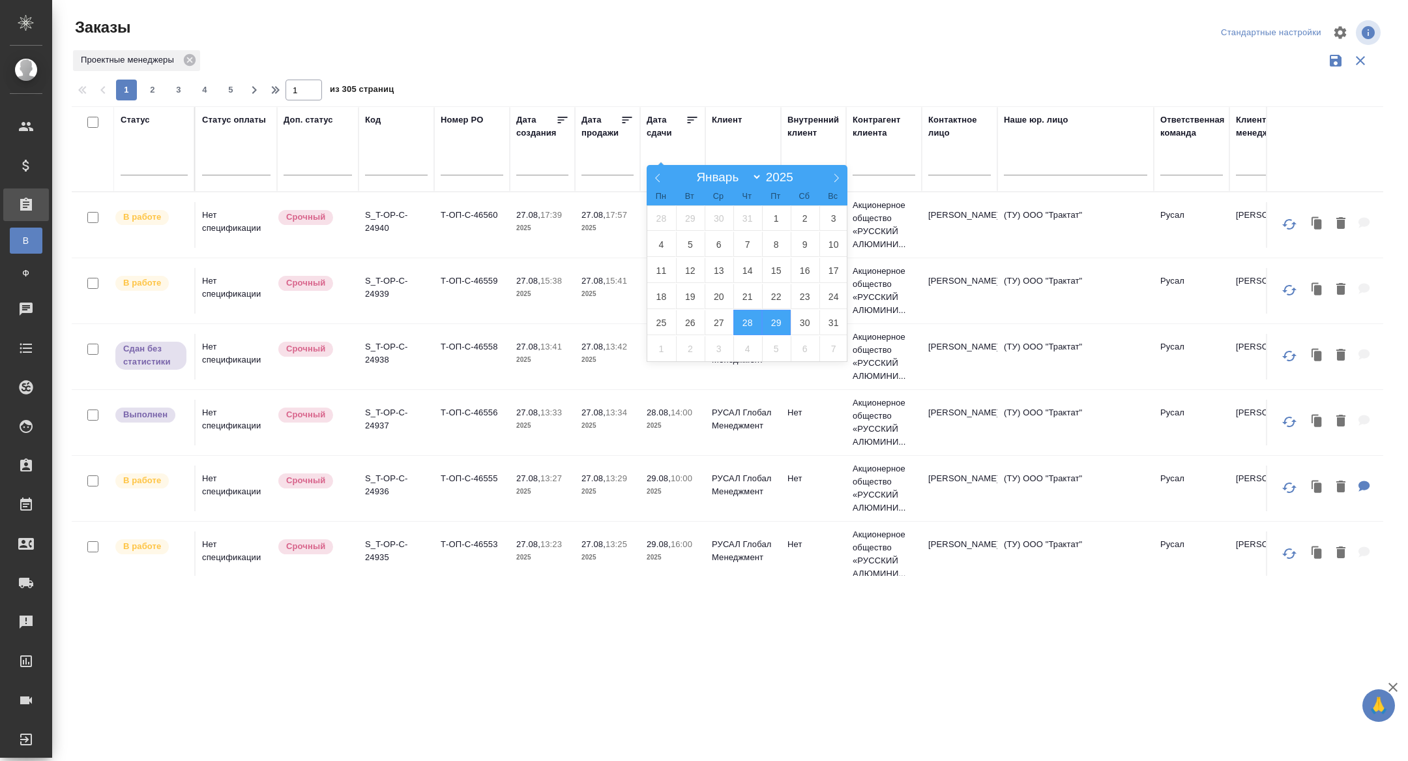
click at [776, 323] on span "29" at bounding box center [776, 322] width 29 height 25
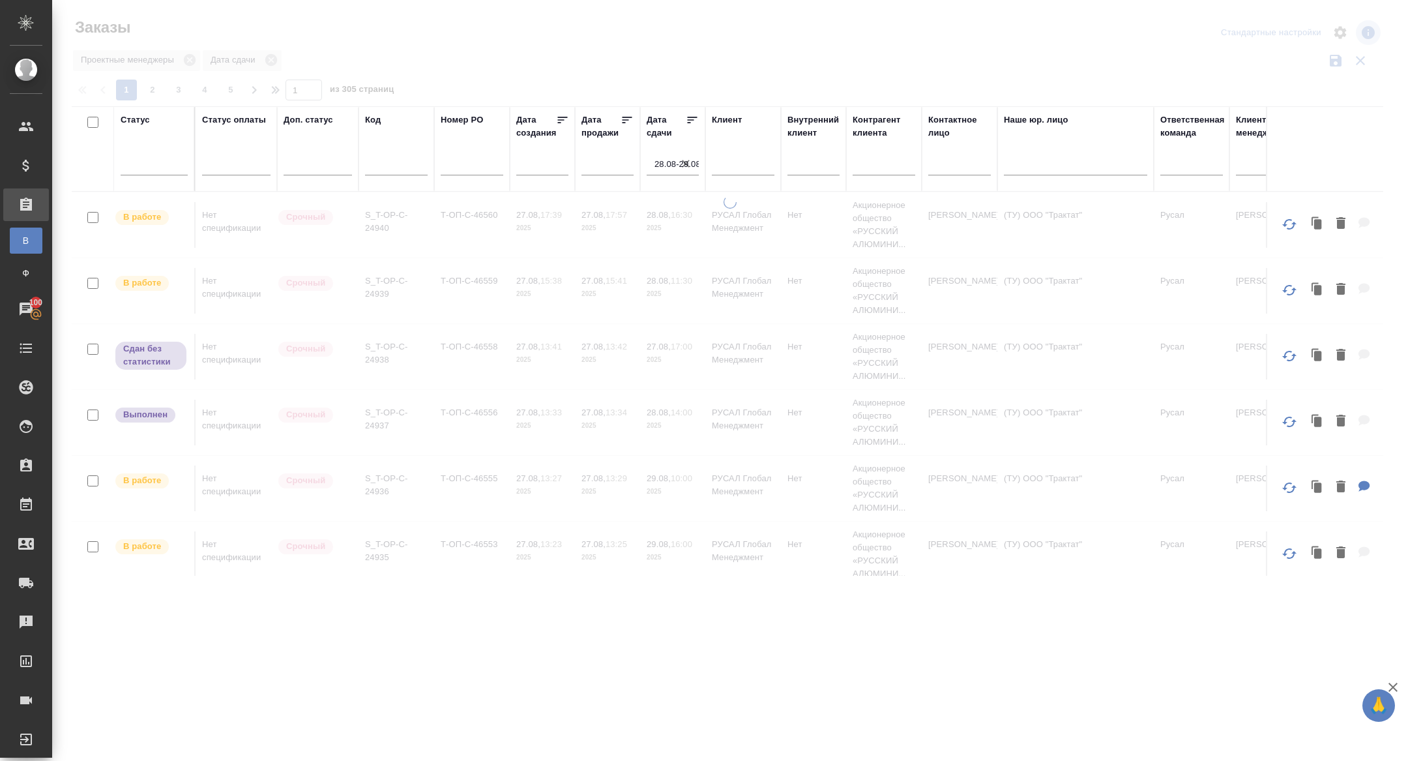
click at [691, 121] on icon at bounding box center [692, 119] width 13 height 13
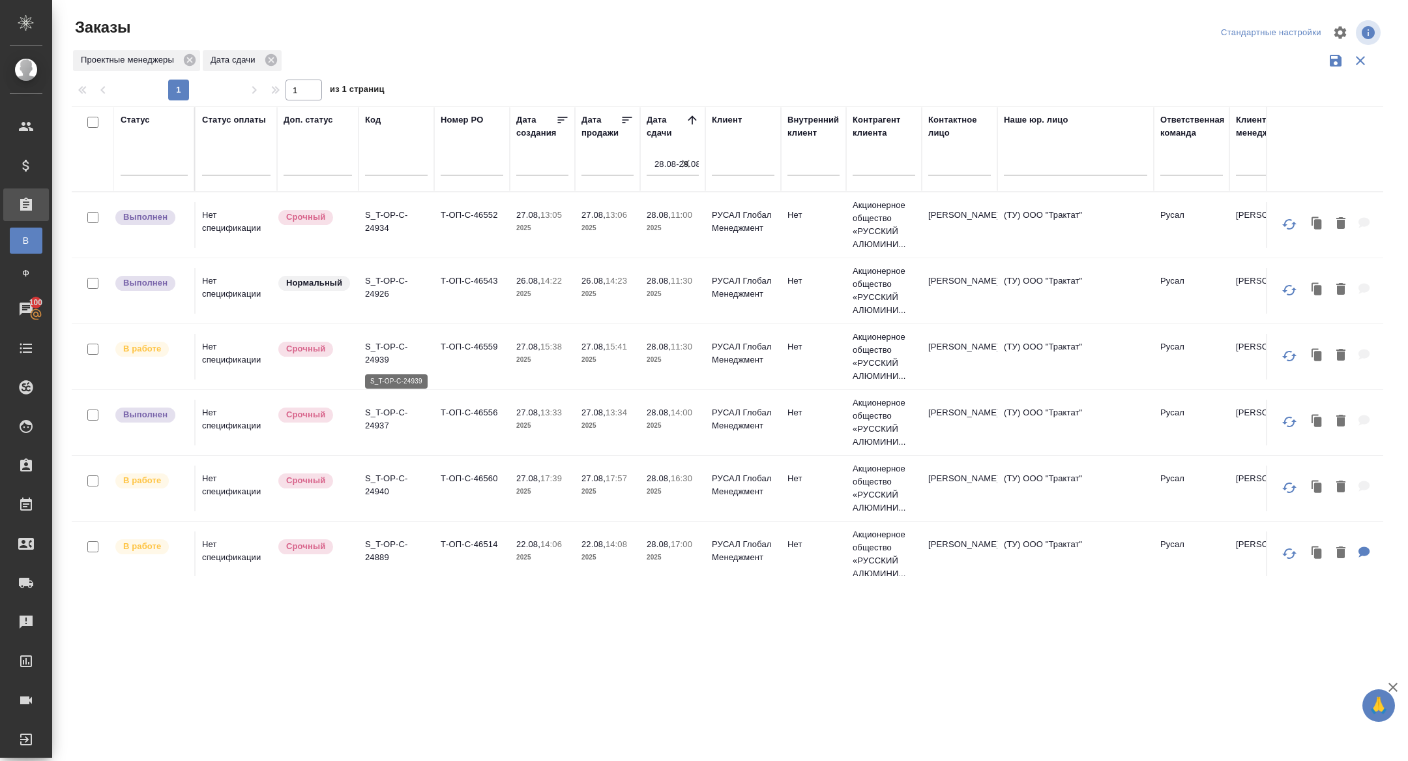
click at [381, 359] on p "S_T-OP-C-24939" at bounding box center [396, 353] width 63 height 26
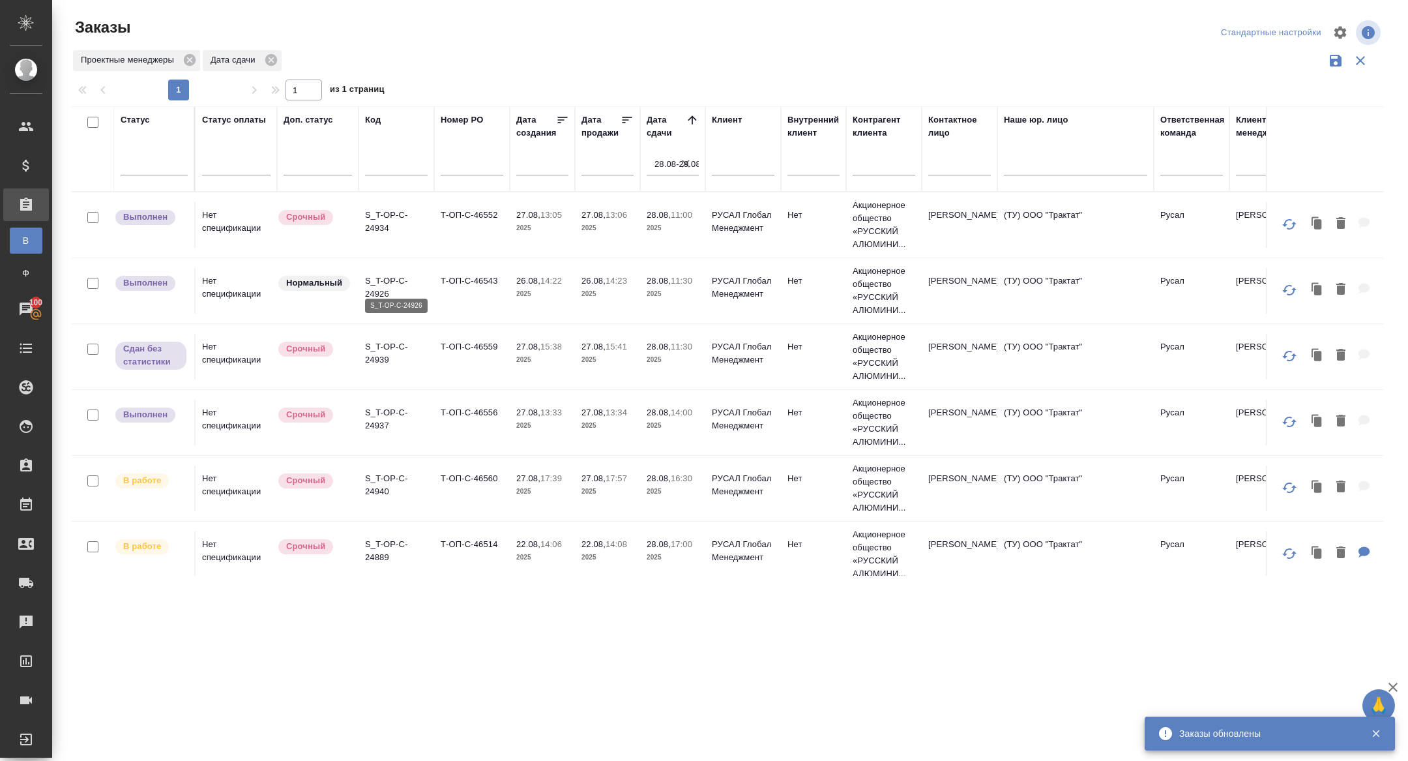
scroll to position [10, 0]
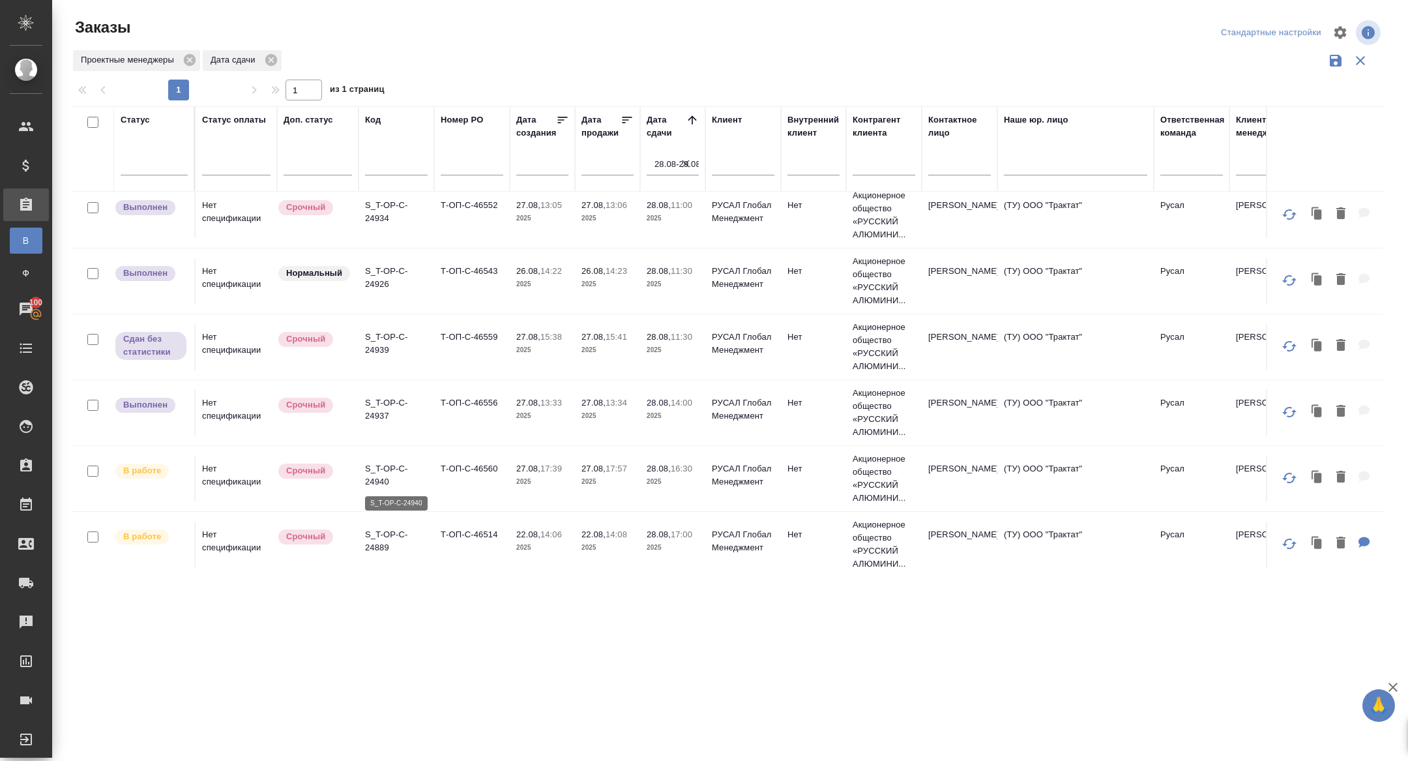
click at [385, 471] on p "S_T-OP-C-24940" at bounding box center [396, 475] width 63 height 26
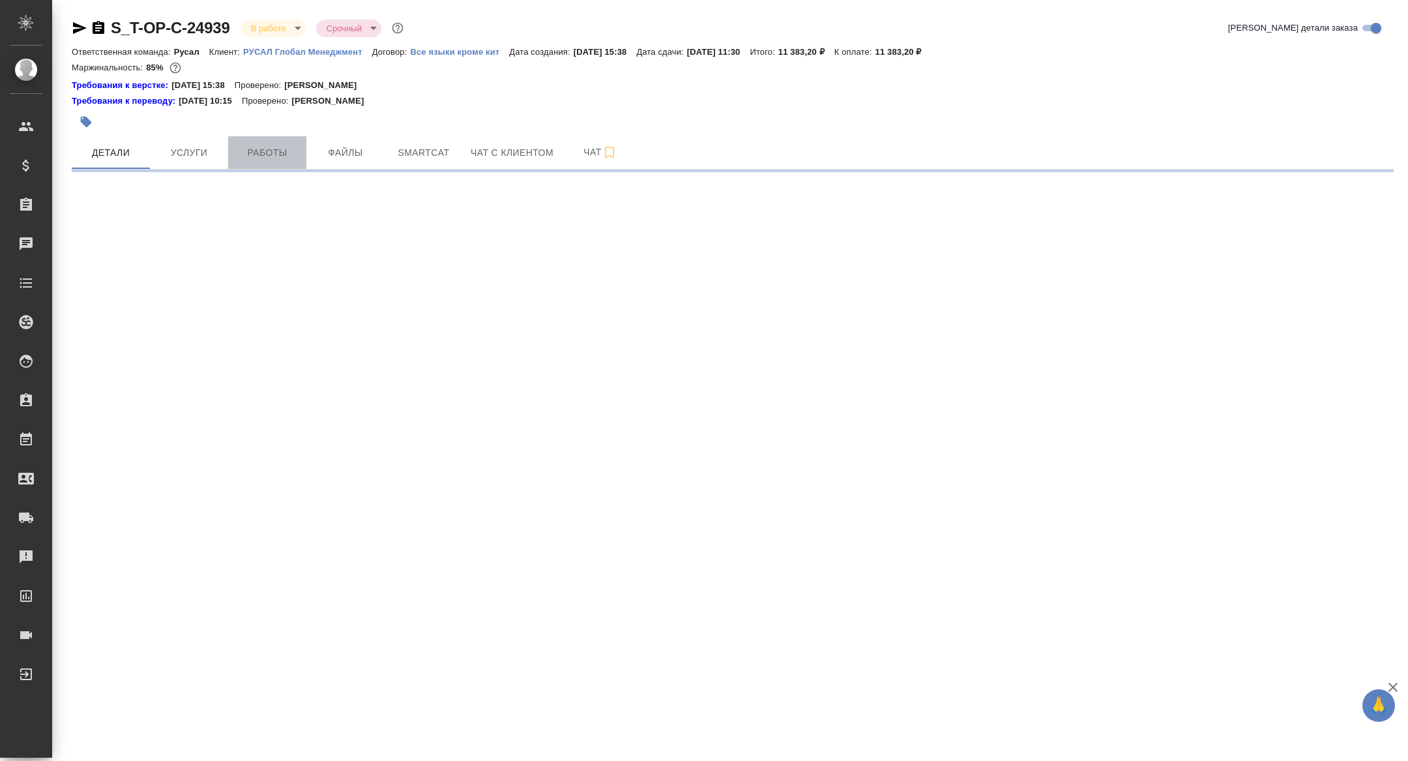
click at [265, 147] on span "Работы" at bounding box center [267, 153] width 63 height 16
select select "RU"
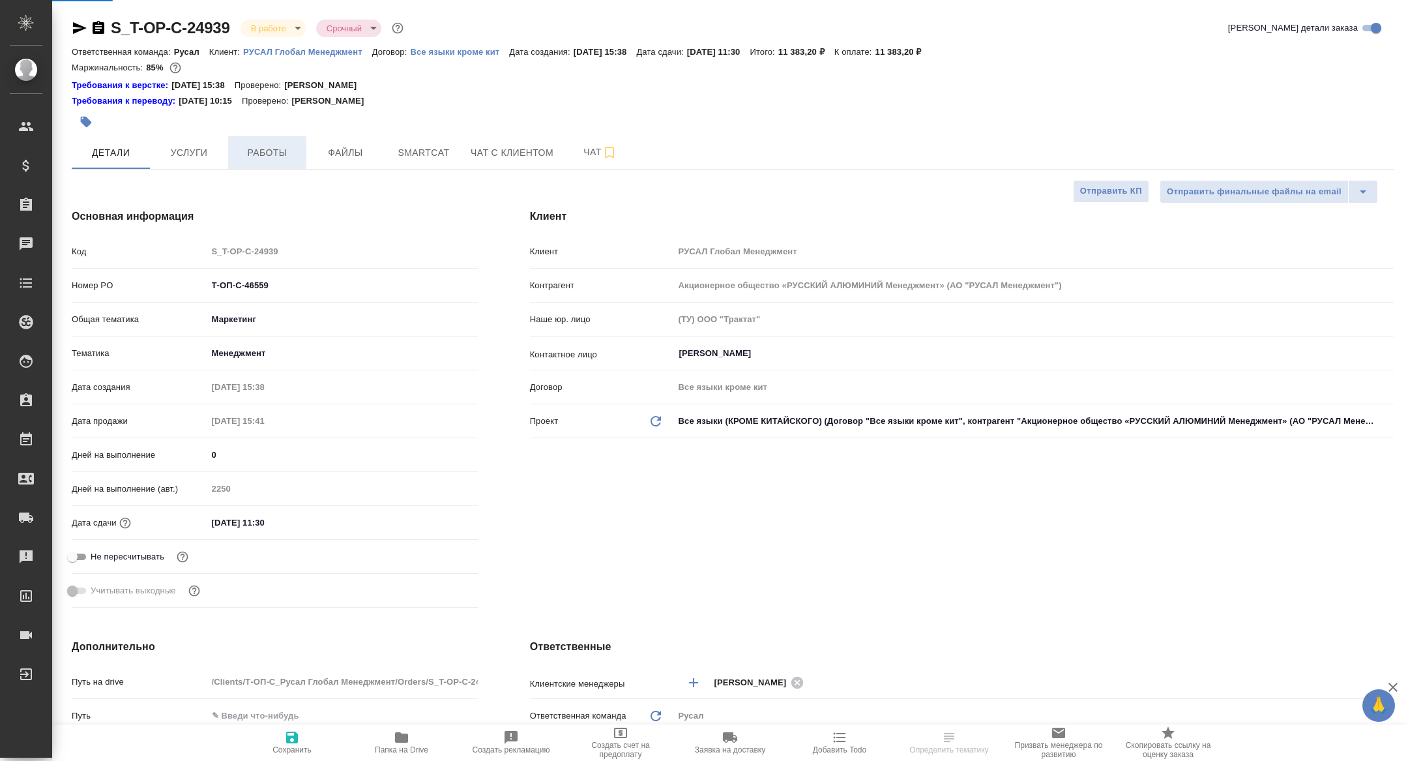
type textarea "x"
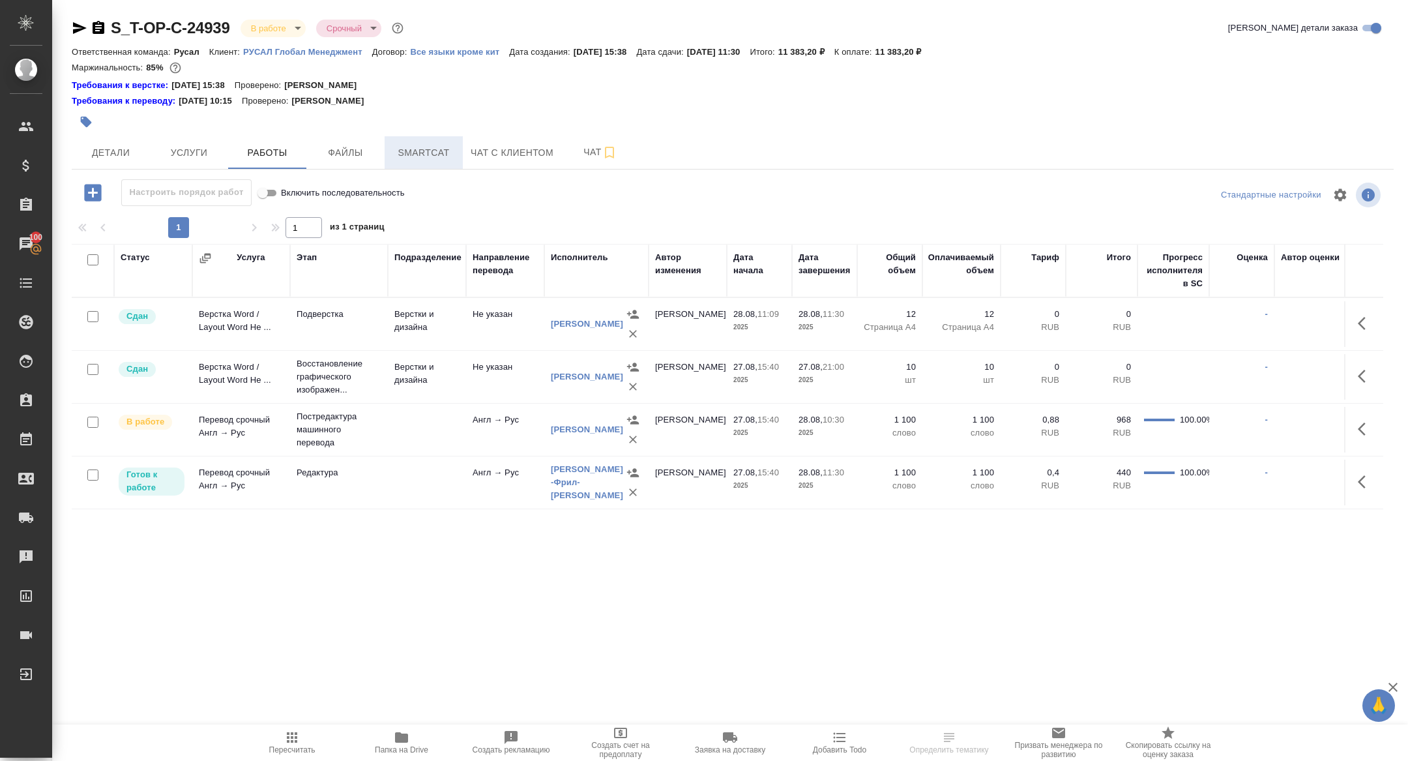
click at [445, 158] on span "Smartcat" at bounding box center [423, 153] width 63 height 16
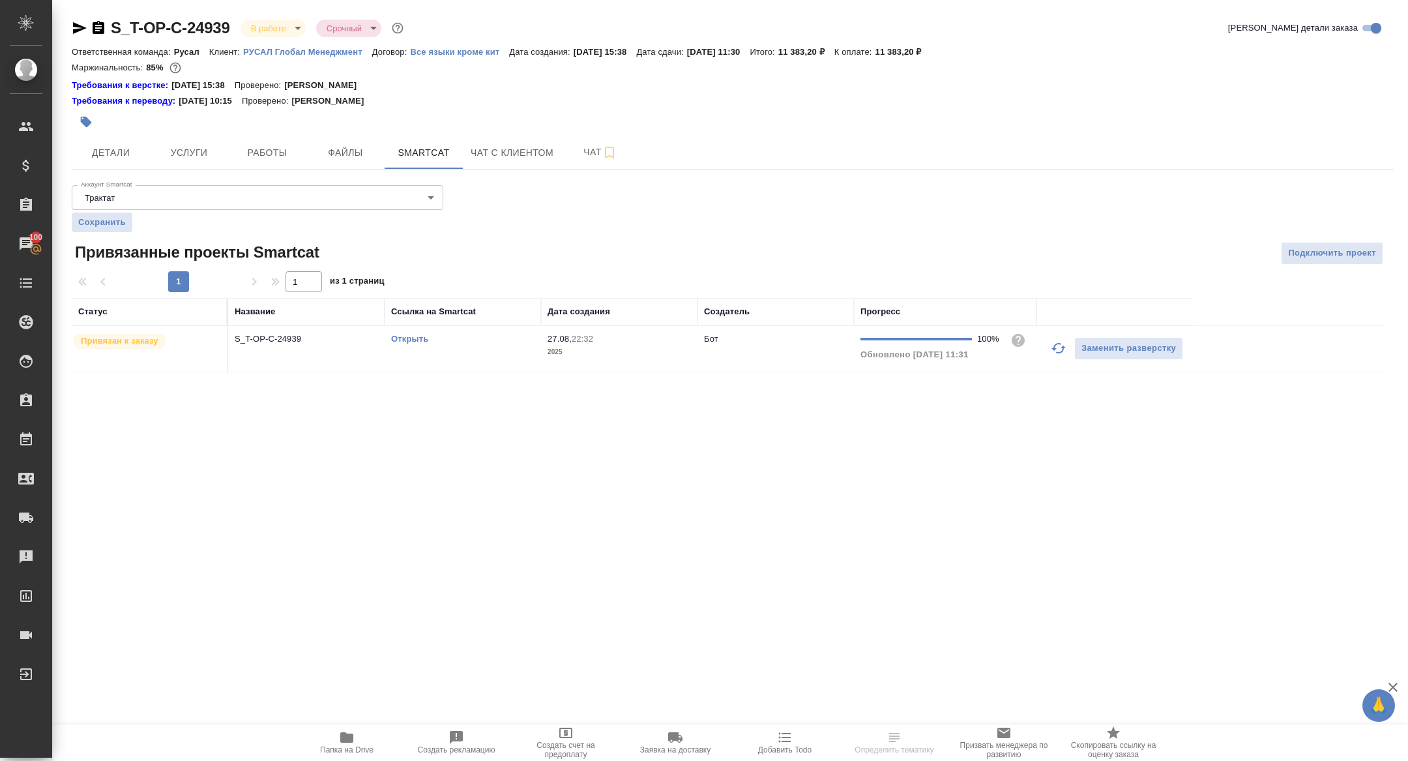
click at [412, 341] on link "Открыть" at bounding box center [409, 339] width 37 height 10
click at [113, 151] on span "Детали" at bounding box center [111, 153] width 63 height 16
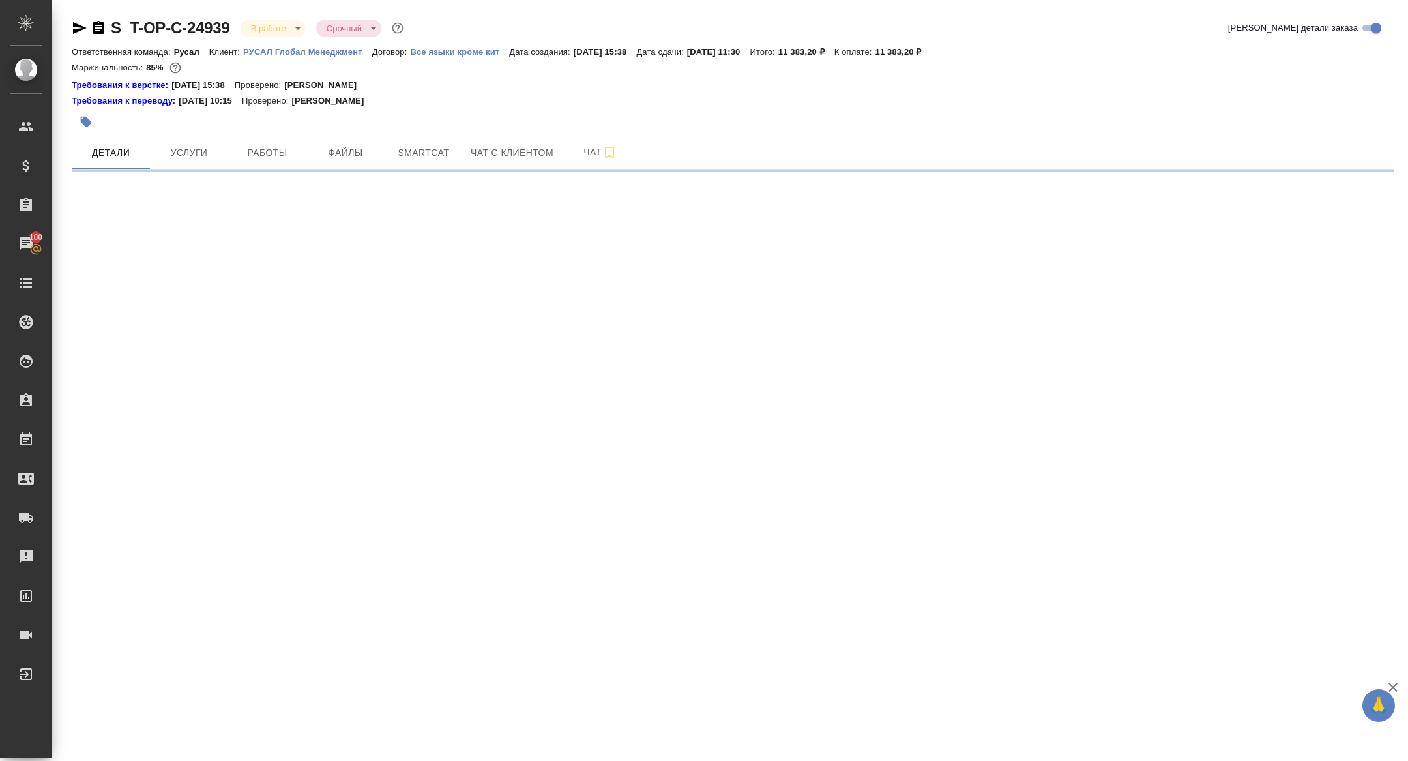
select select "RU"
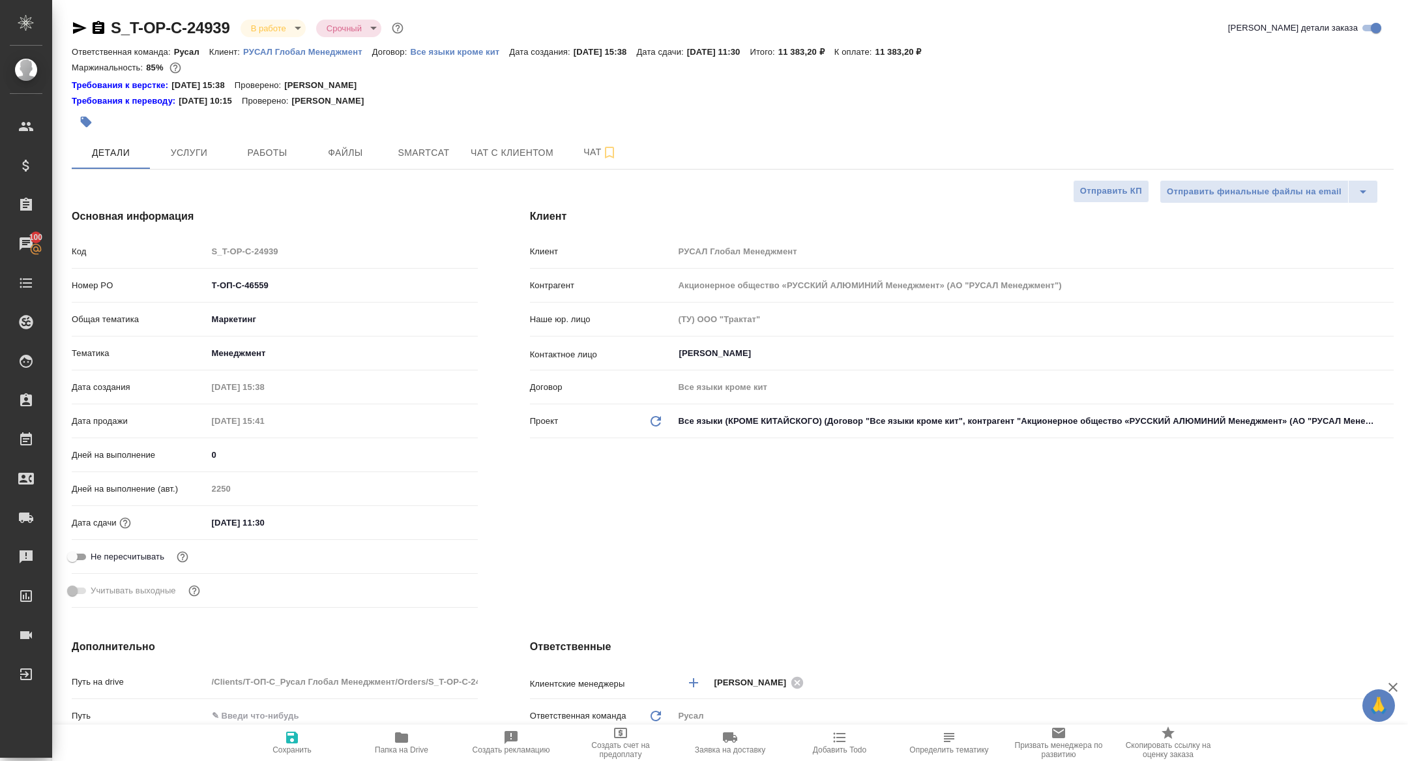
type textarea "x"
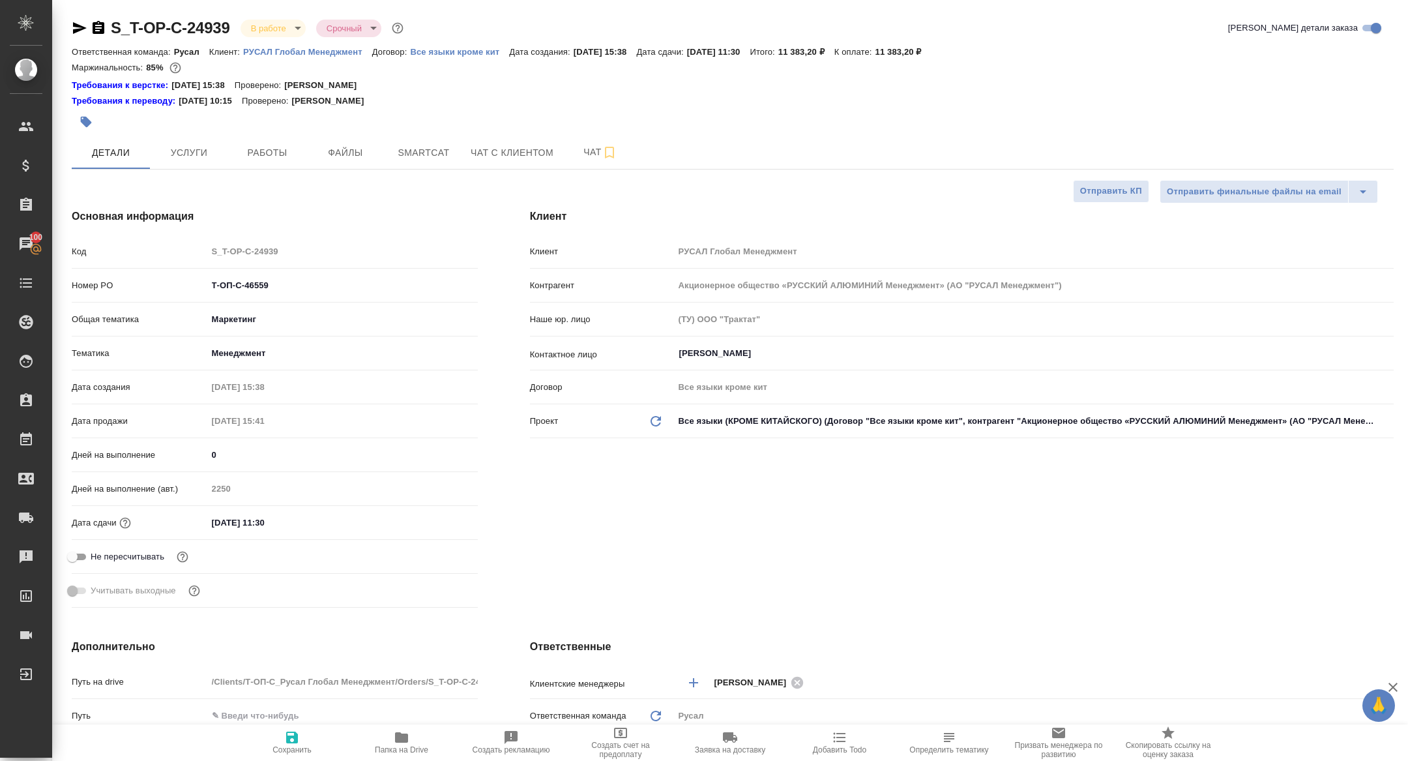
type textarea "x"
drag, startPoint x: 299, startPoint y: 291, endPoint x: 114, endPoint y: 271, distance: 186.2
click at [114, 271] on div "Код S_T-OP-C-24939 Номер PO Т-ОП-С-46559 Общая тематика Маркетинг marketing Тем…" at bounding box center [275, 426] width 406 height 373
type textarea "x"
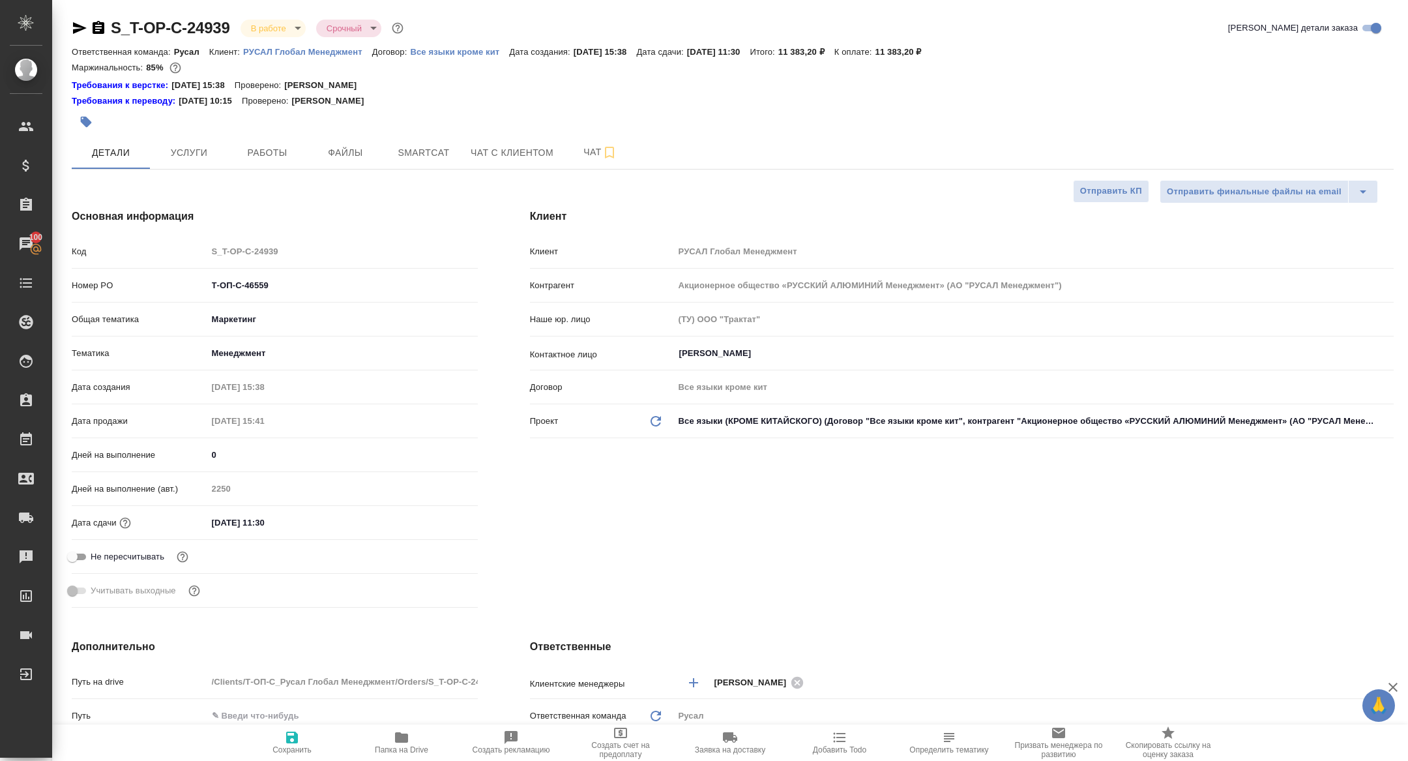
type textarea "x"
click at [265, 32] on body "🙏 .cls-1 fill:#fff; AWATERA Zhuravleva Alexandra Клиенты Спецификации Заказы 10…" at bounding box center [704, 380] width 1408 height 761
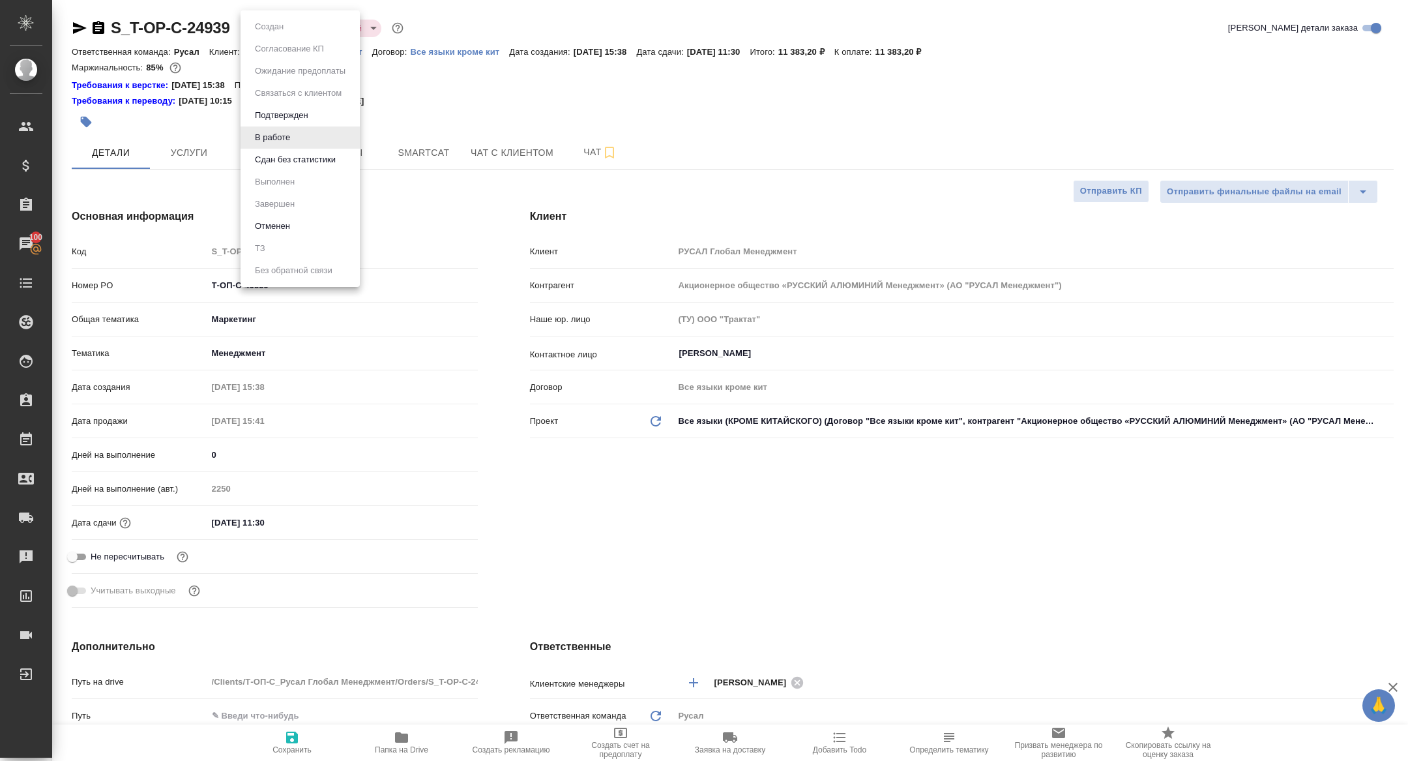
click at [298, 157] on button "Сдан без статистики" at bounding box center [295, 160] width 89 height 14
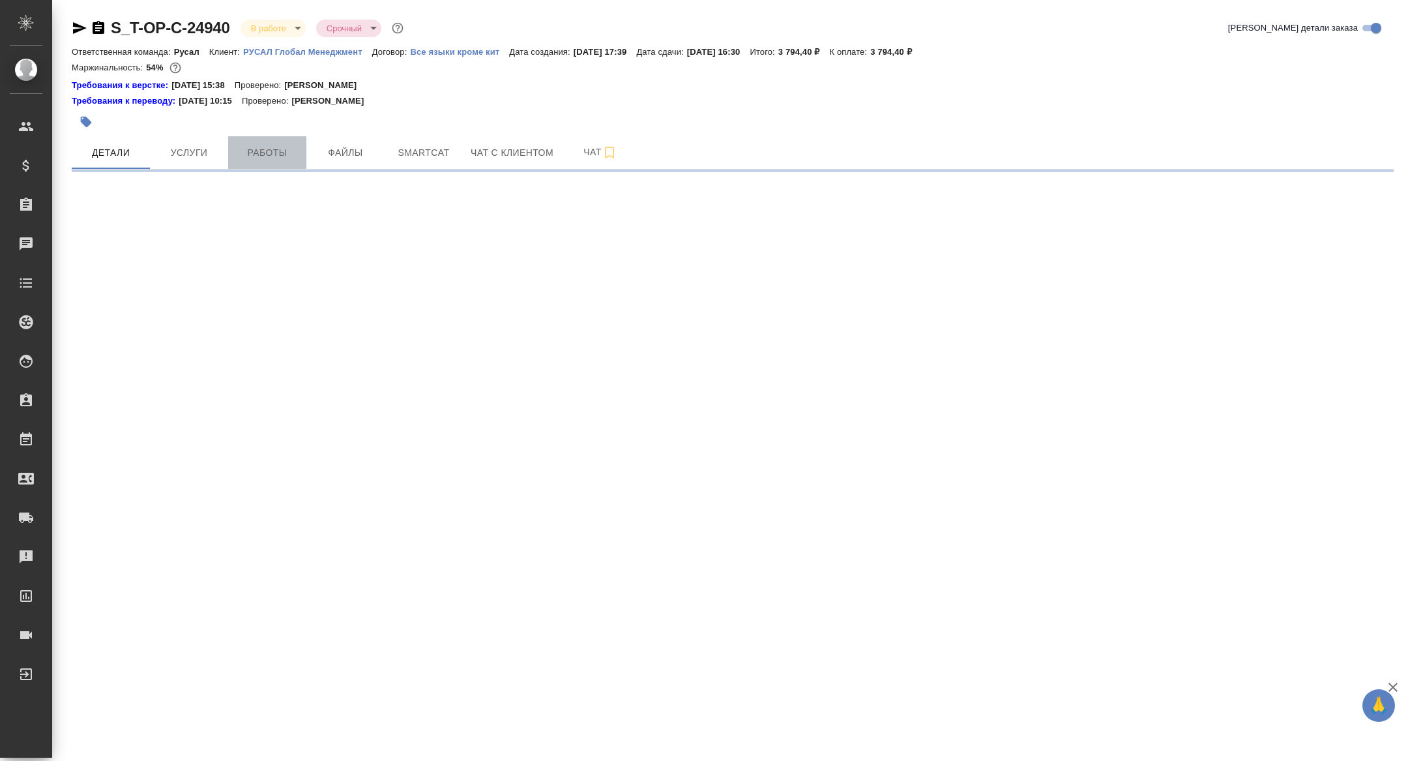
click at [271, 162] on button "Работы" at bounding box center [267, 152] width 78 height 33
select select "RU"
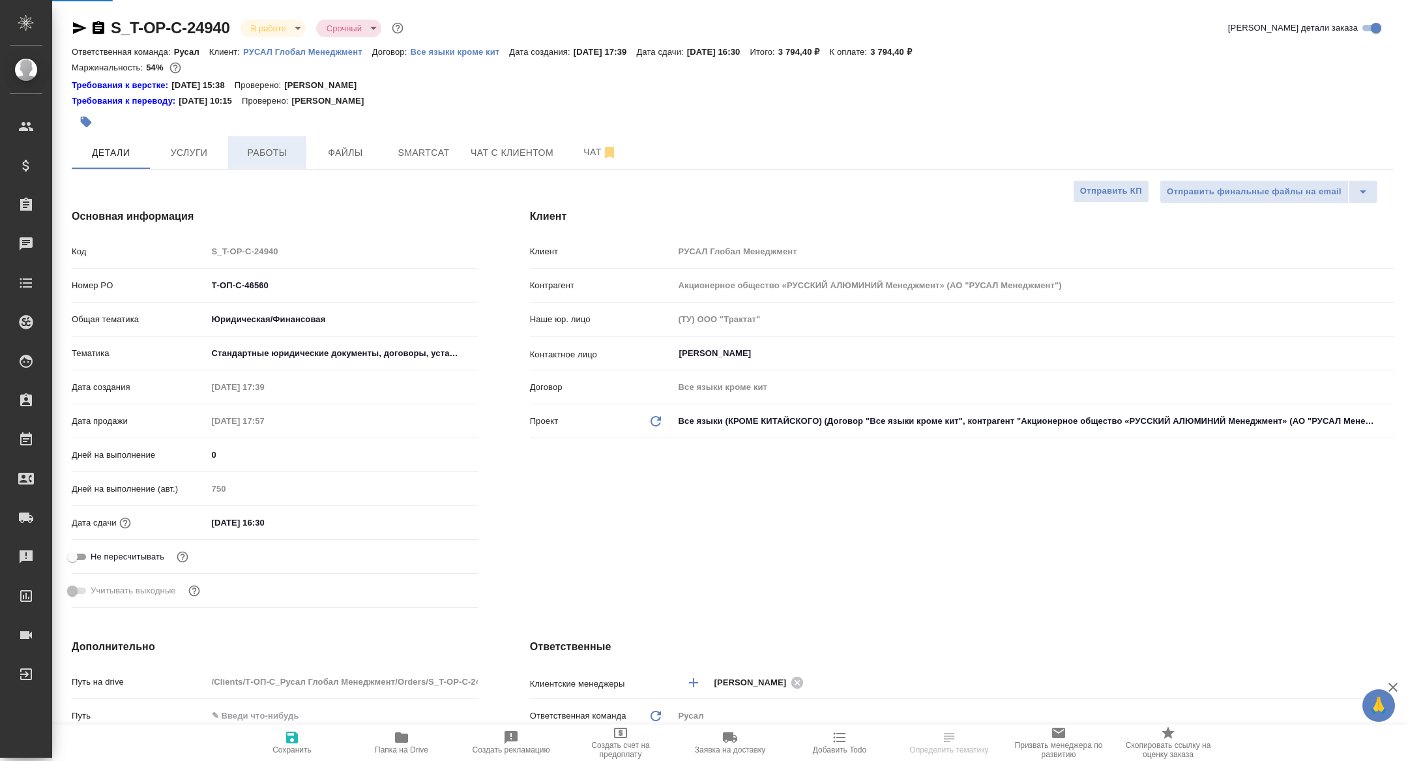
type textarea "x"
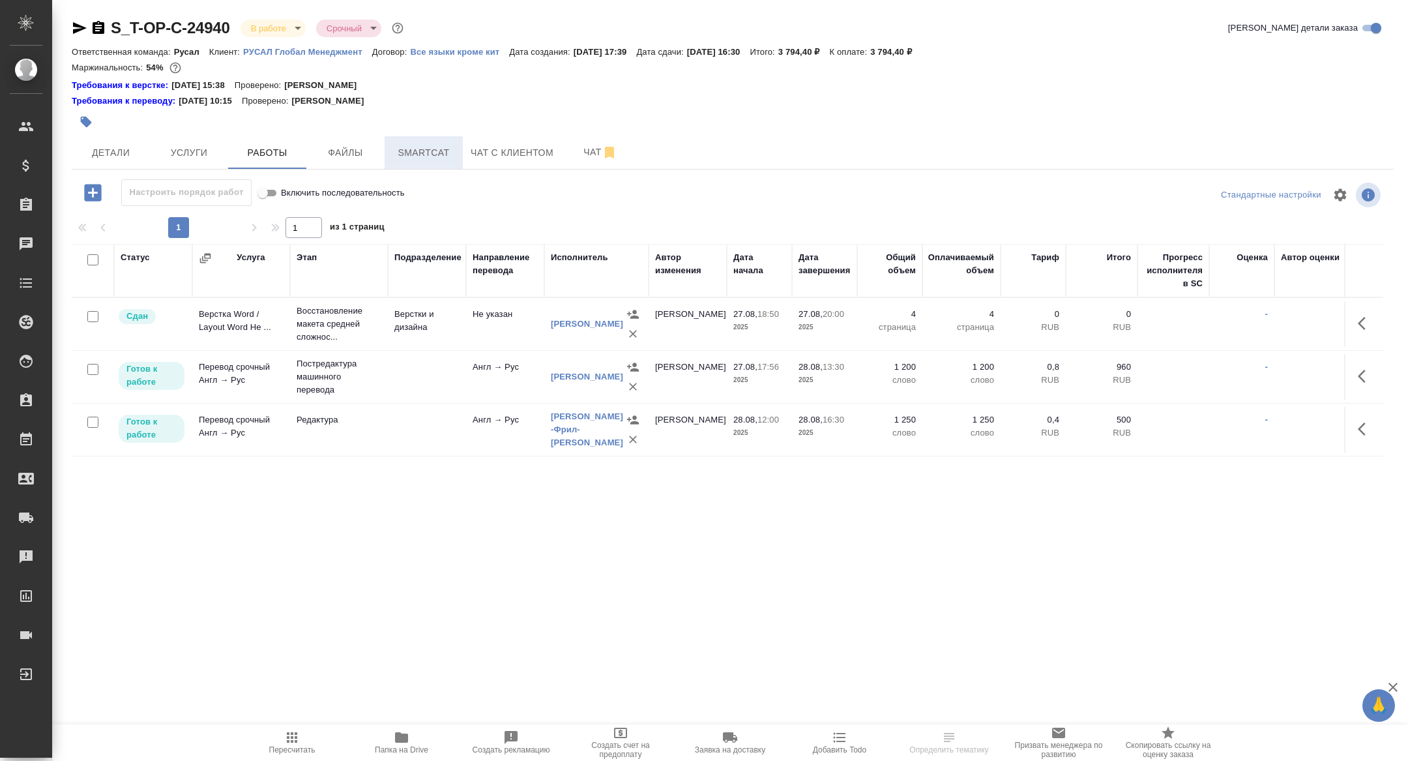
click at [436, 151] on span "Smartcat" at bounding box center [423, 153] width 63 height 16
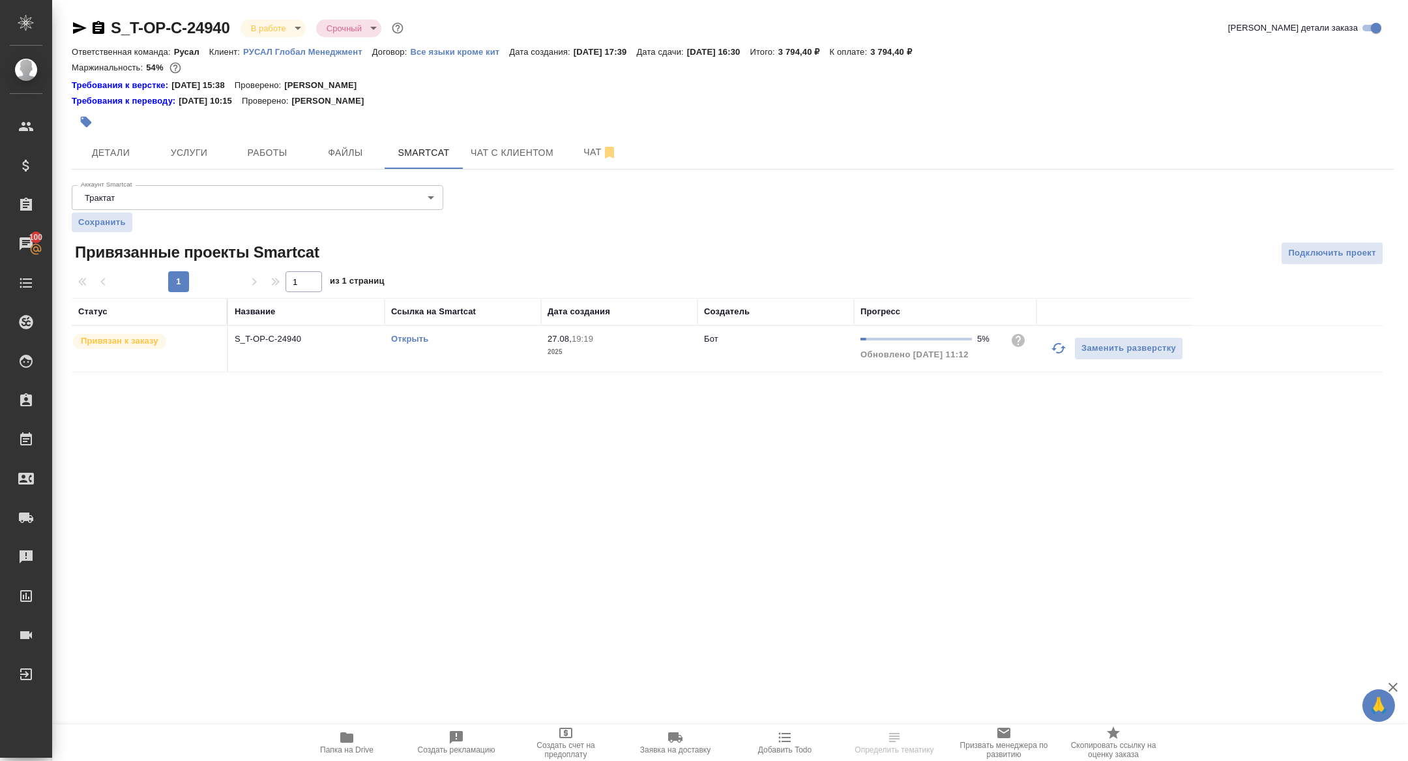
click at [1053, 344] on icon "button" at bounding box center [1059, 348] width 16 height 16
